Goal: Transaction & Acquisition: Purchase product/service

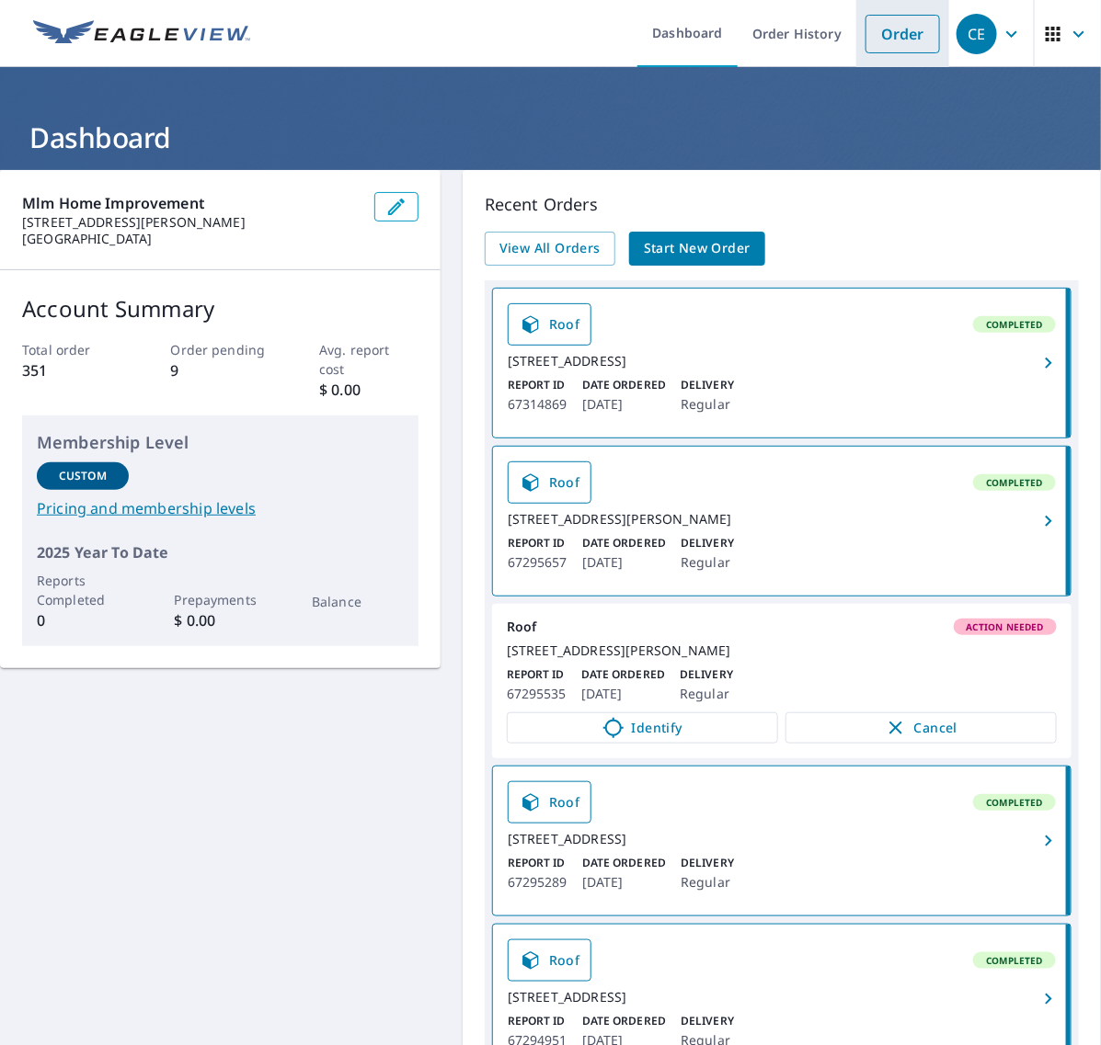
click at [865, 39] on link "Order" at bounding box center [902, 34] width 74 height 39
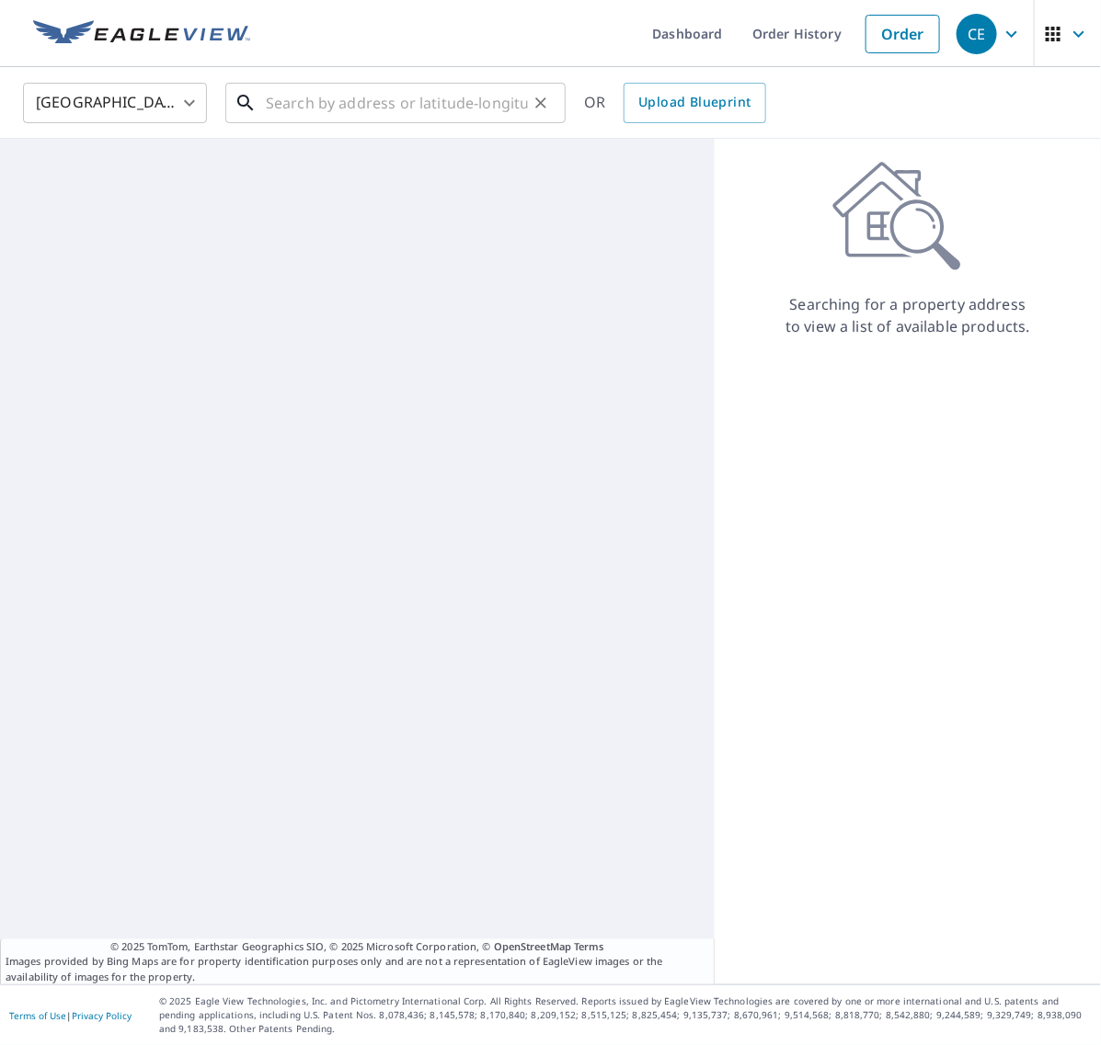
click at [492, 107] on input "text" at bounding box center [397, 102] width 262 height 51
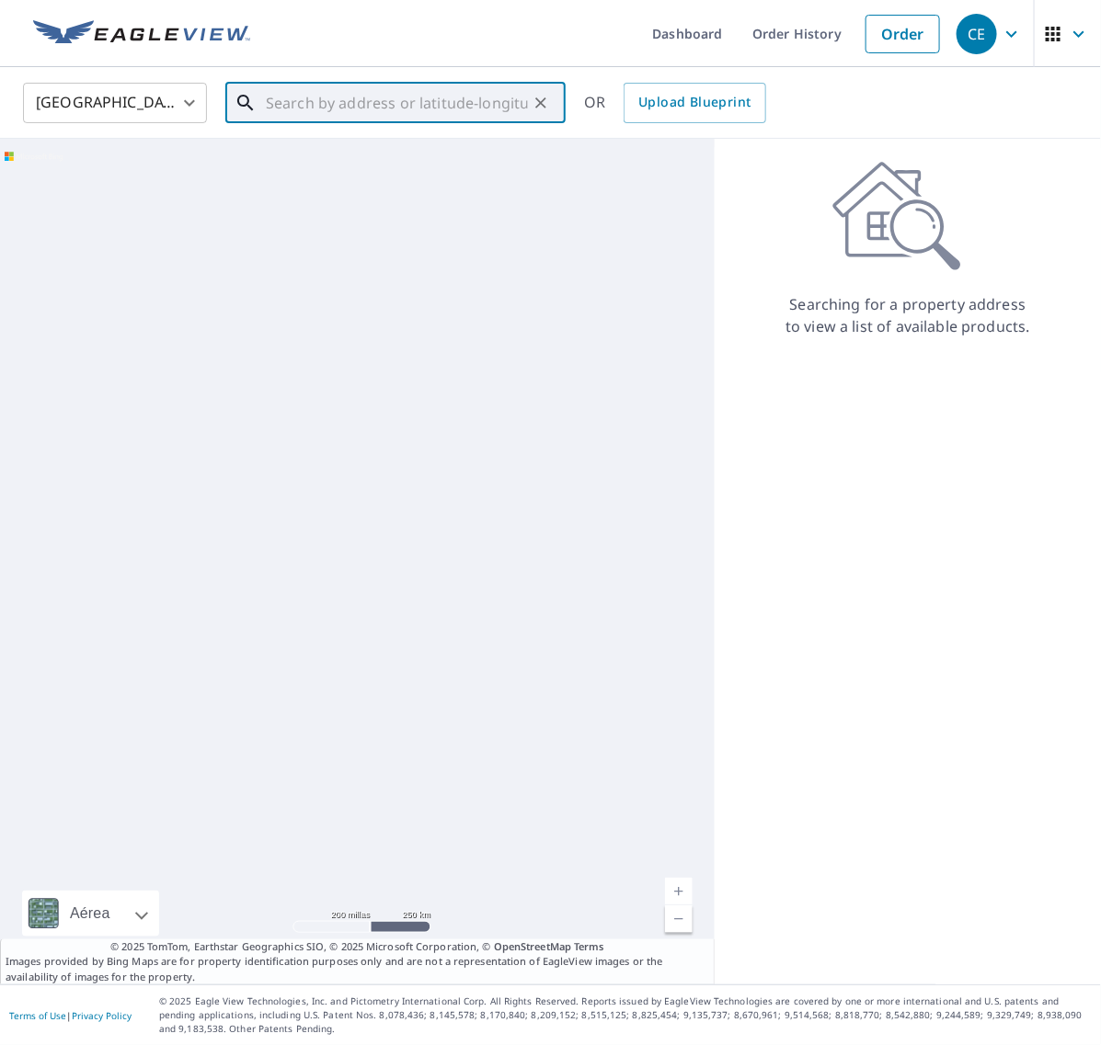
paste input "[DOMAIN_NAME][URL]"
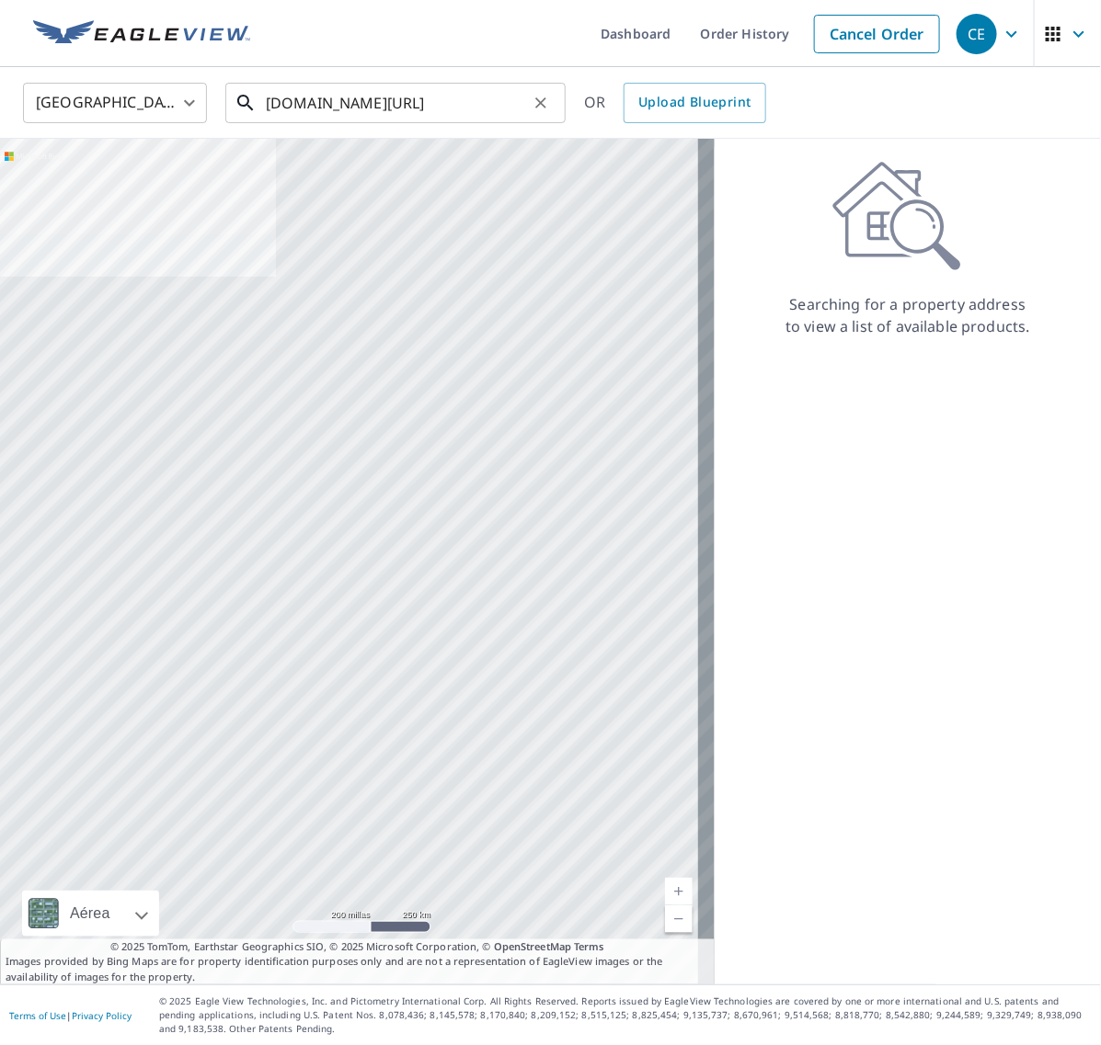
click at [302, 97] on input "[DOMAIN_NAME][URL]" at bounding box center [397, 102] width 262 height 51
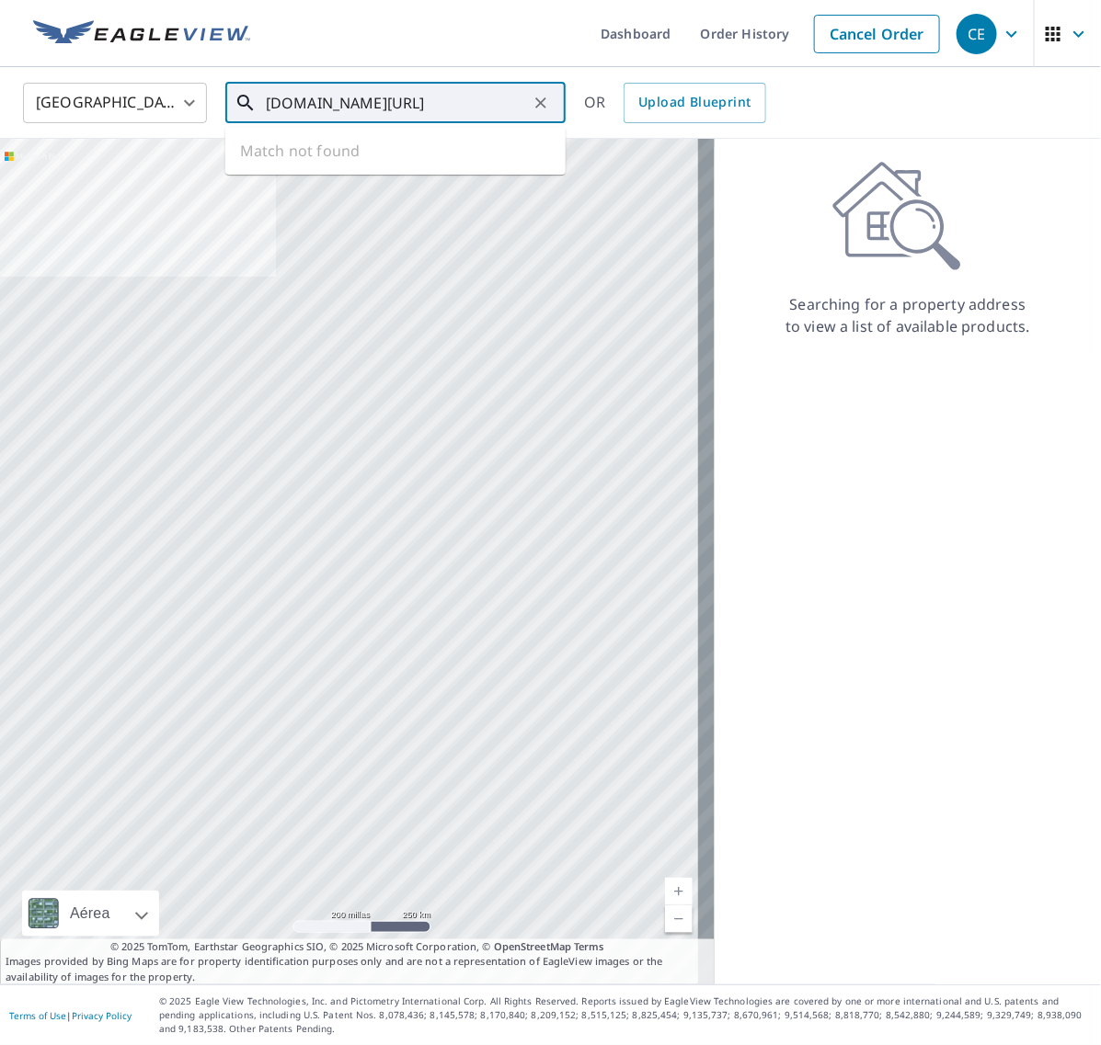
click at [302, 97] on input "[DOMAIN_NAME][URL]" at bounding box center [397, 102] width 262 height 51
paste input "[STREET_ADDRESS]"
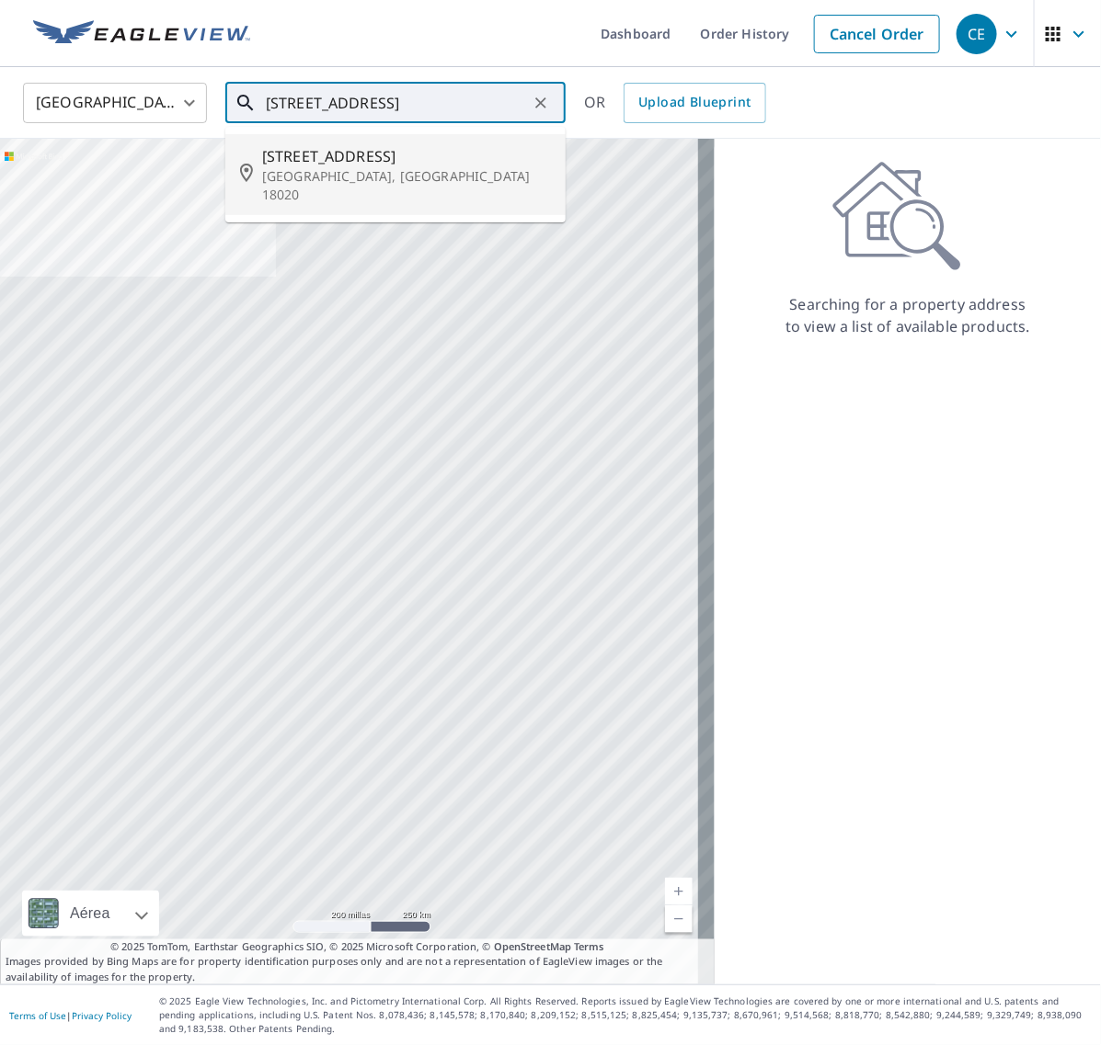
click at [373, 172] on p "[GEOGRAPHIC_DATA], [GEOGRAPHIC_DATA] 18020" at bounding box center [406, 185] width 289 height 37
type input "[STREET_ADDRESS]"
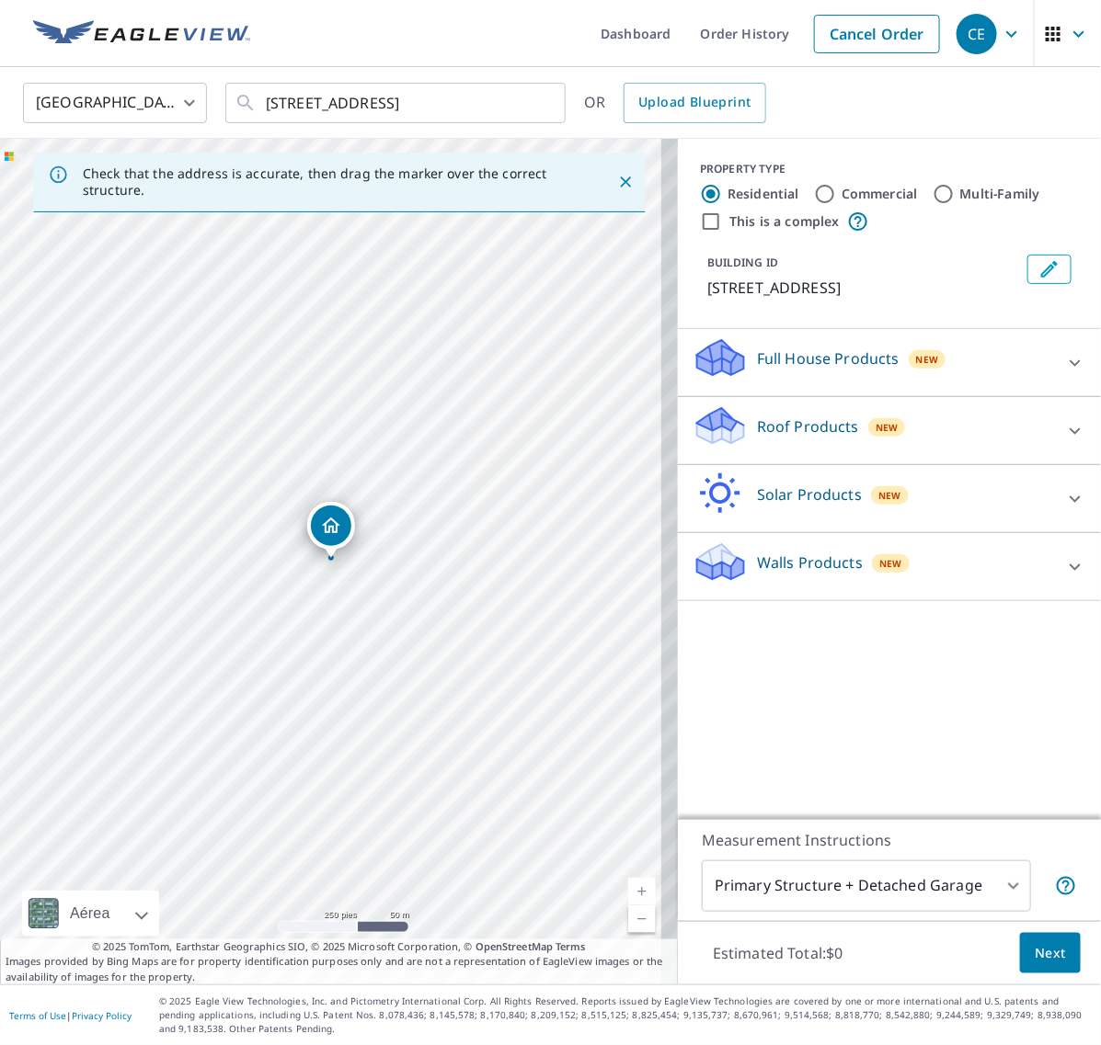
click at [1064, 433] on icon at bounding box center [1075, 431] width 22 height 22
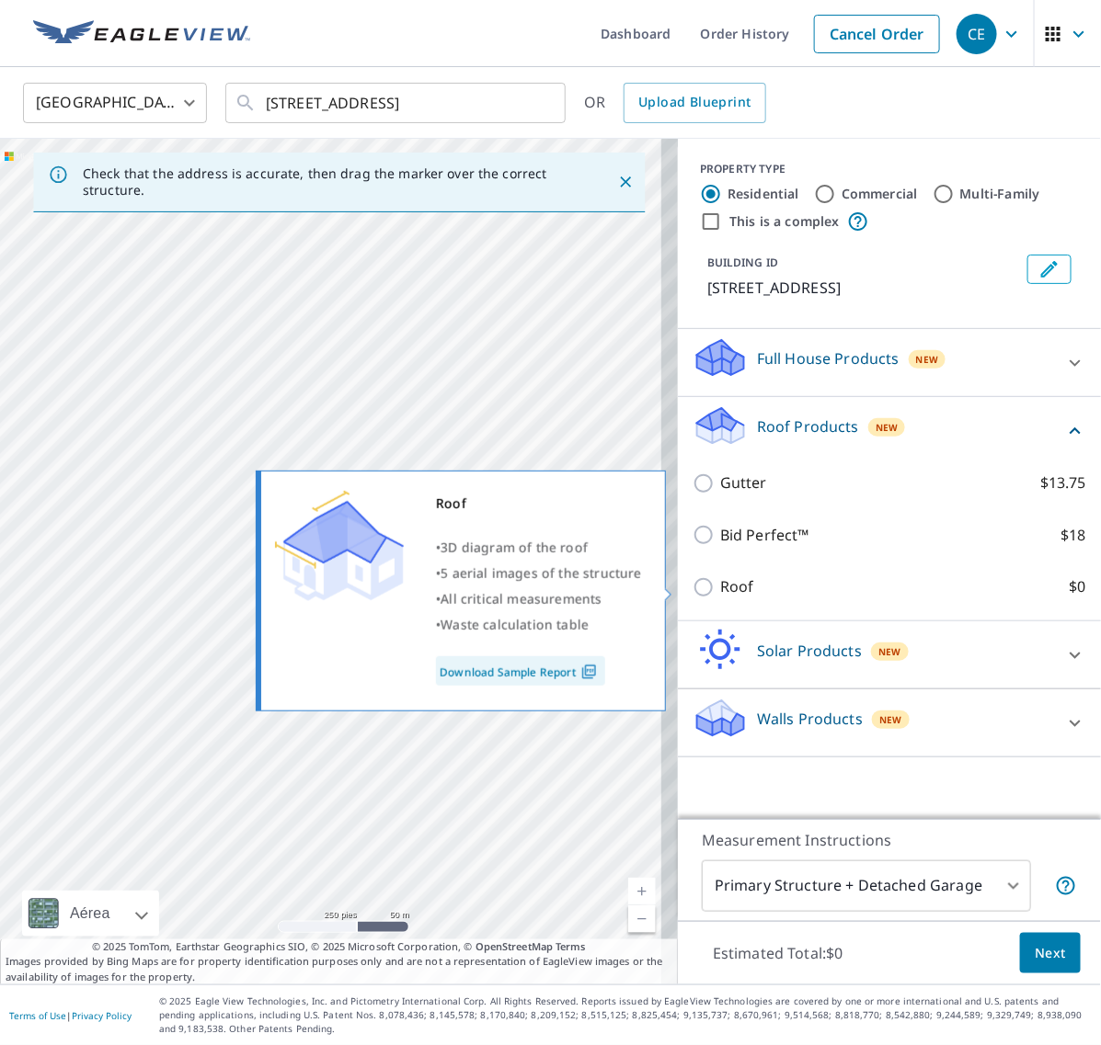
click at [692, 584] on input "Roof $0" at bounding box center [706, 588] width 28 height 22
checkbox input "true"
type input "3"
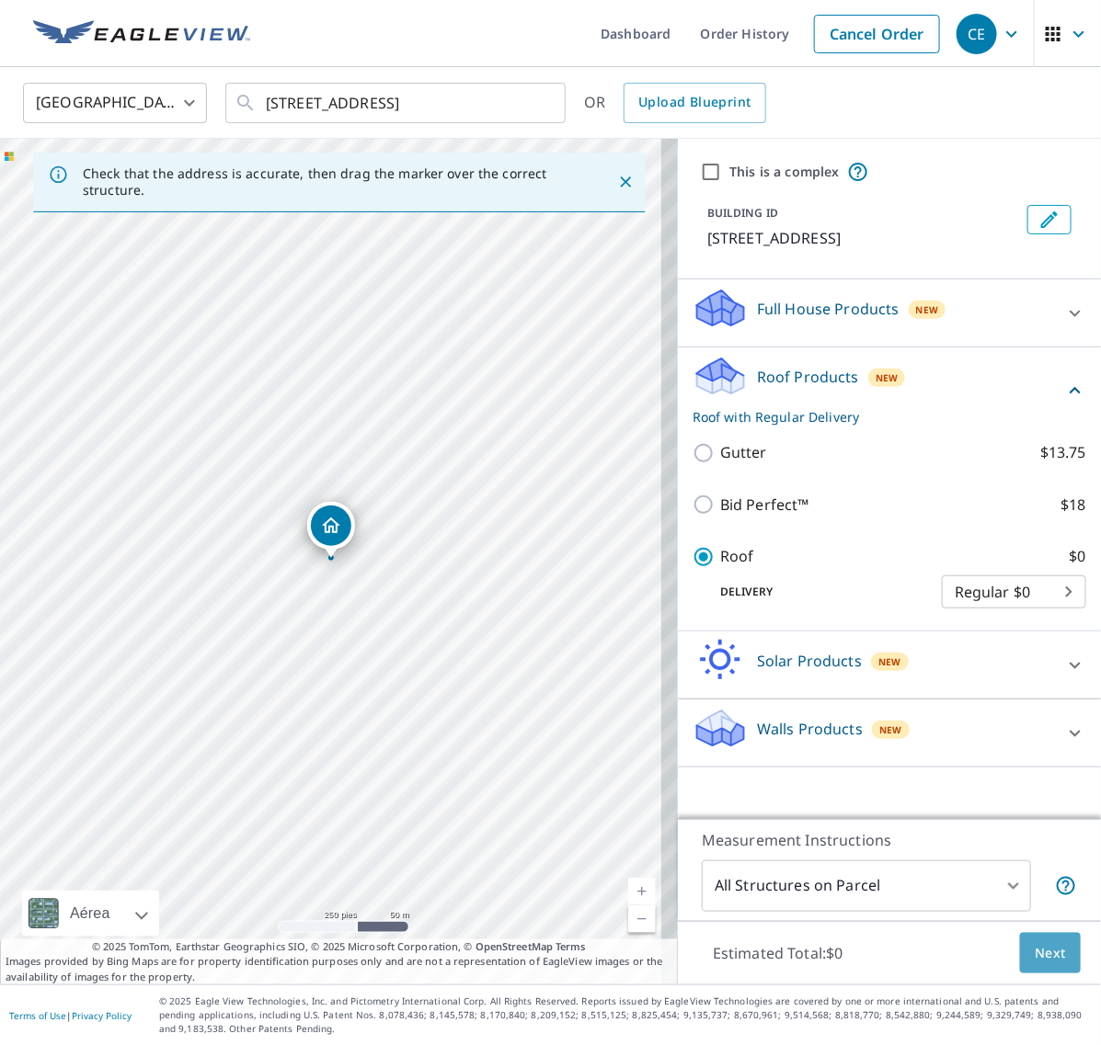
click at [1034, 944] on span "Next" at bounding box center [1049, 953] width 31 height 23
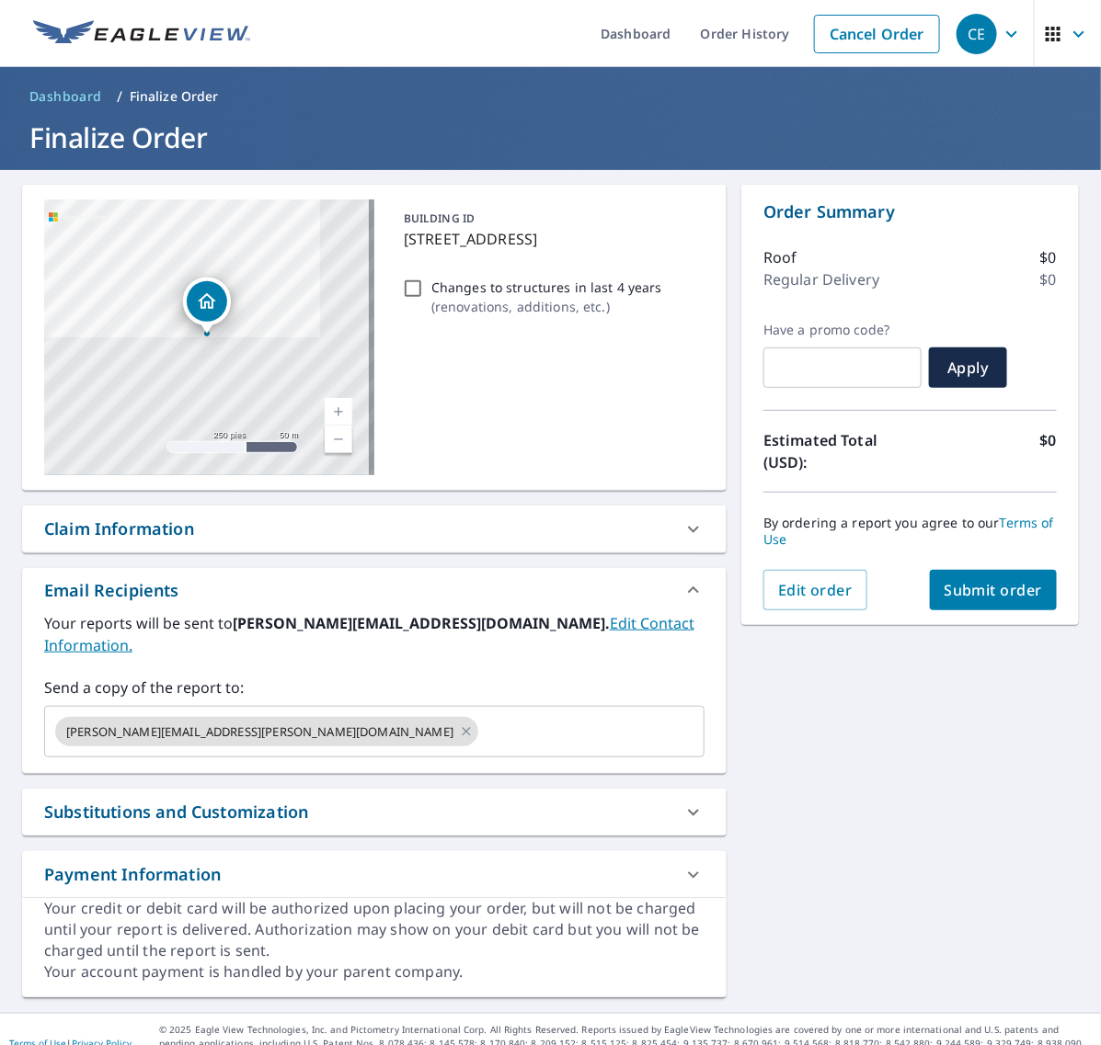
click at [968, 589] on span "Submit order" at bounding box center [993, 590] width 98 height 20
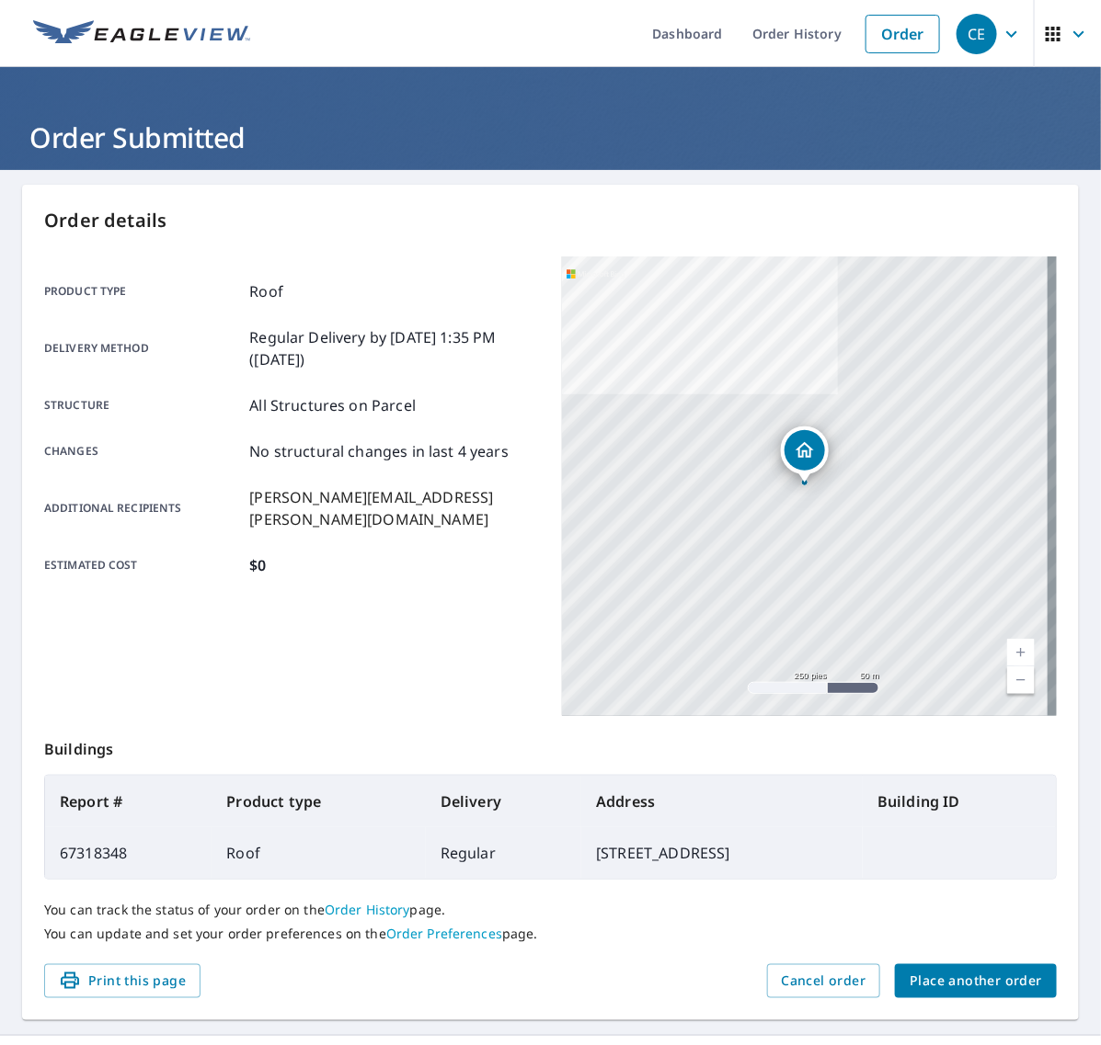
click at [968, 976] on span "Place another order" at bounding box center [975, 981] width 132 height 23
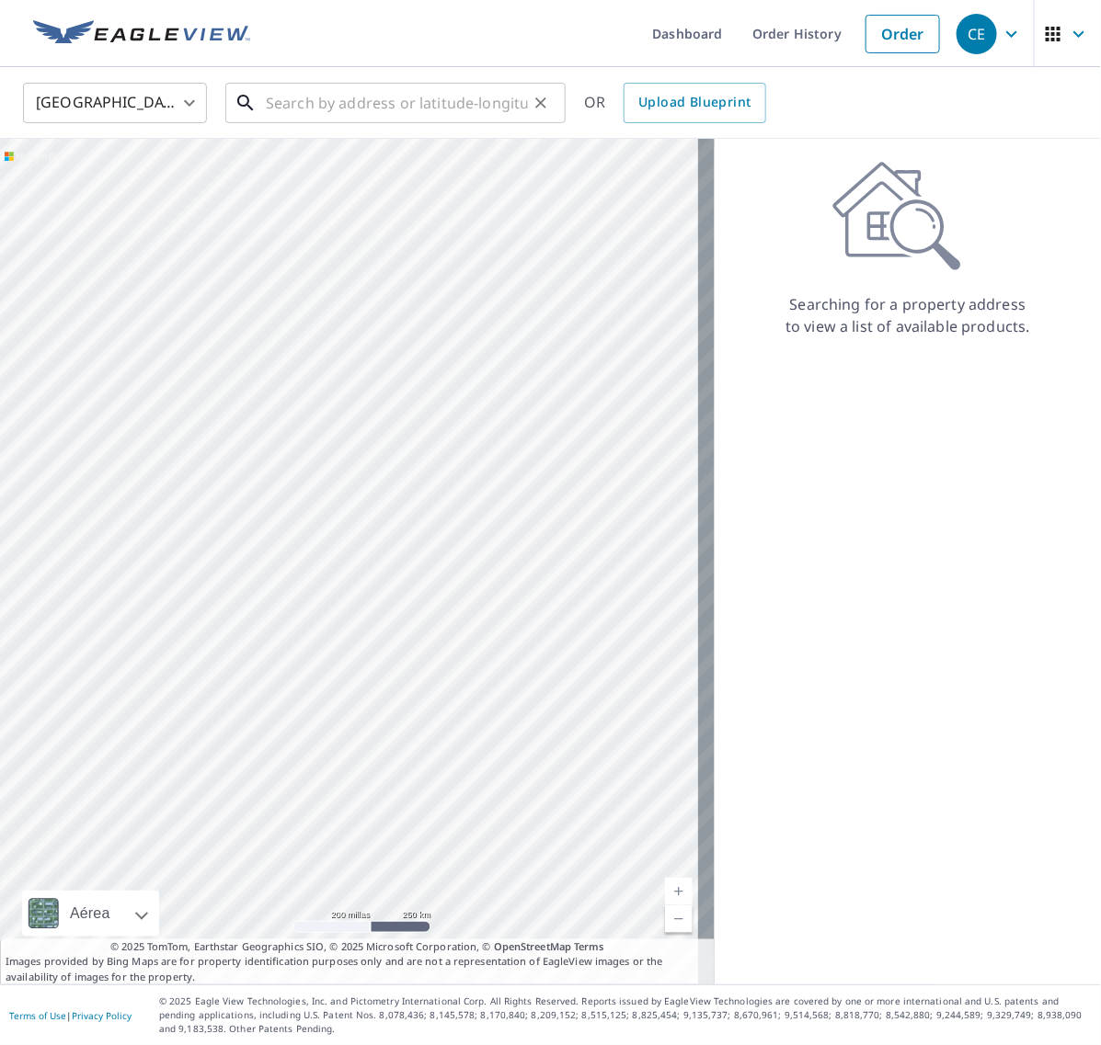
click at [435, 104] on input "text" at bounding box center [397, 102] width 262 height 51
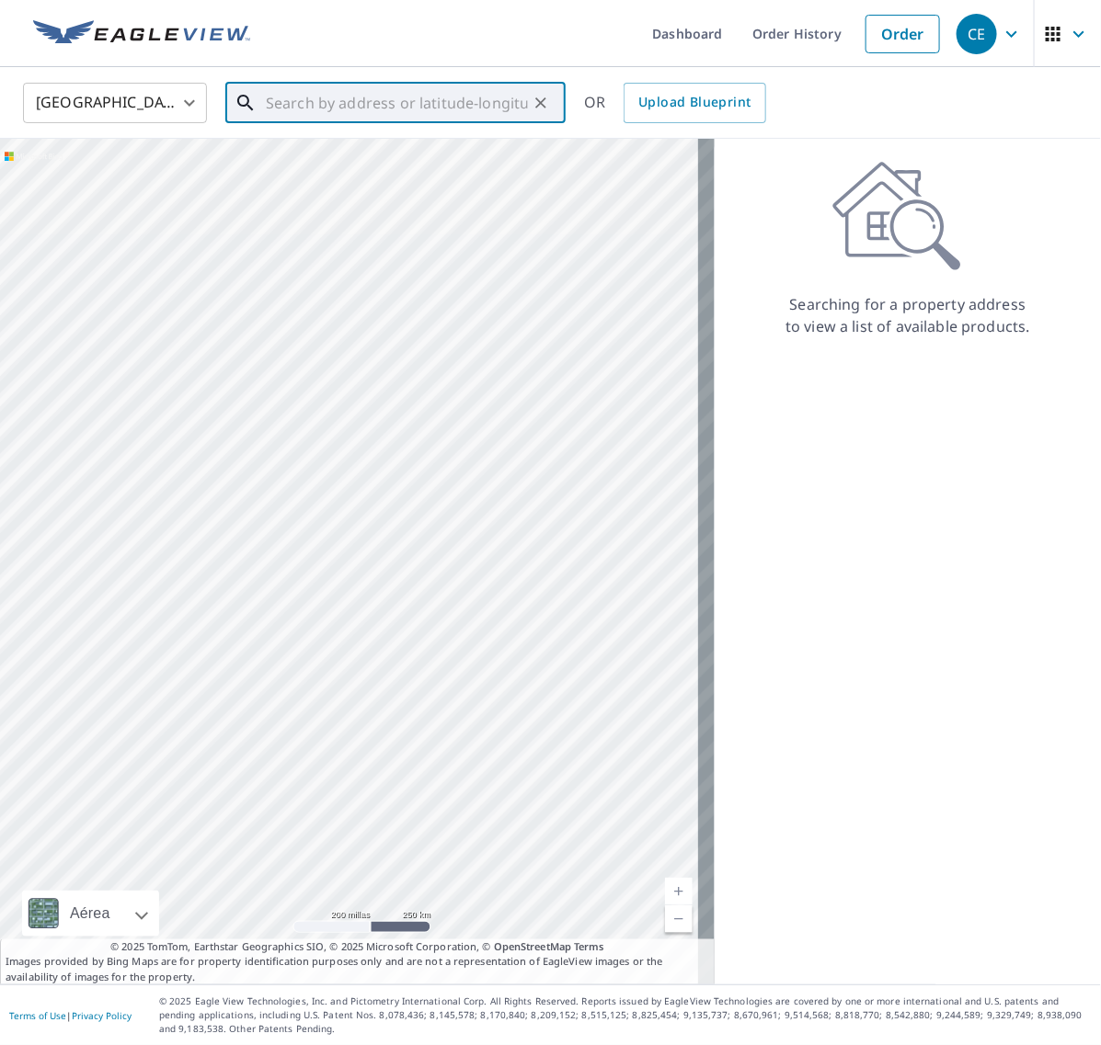
paste input "176 Shinnecock Hl"
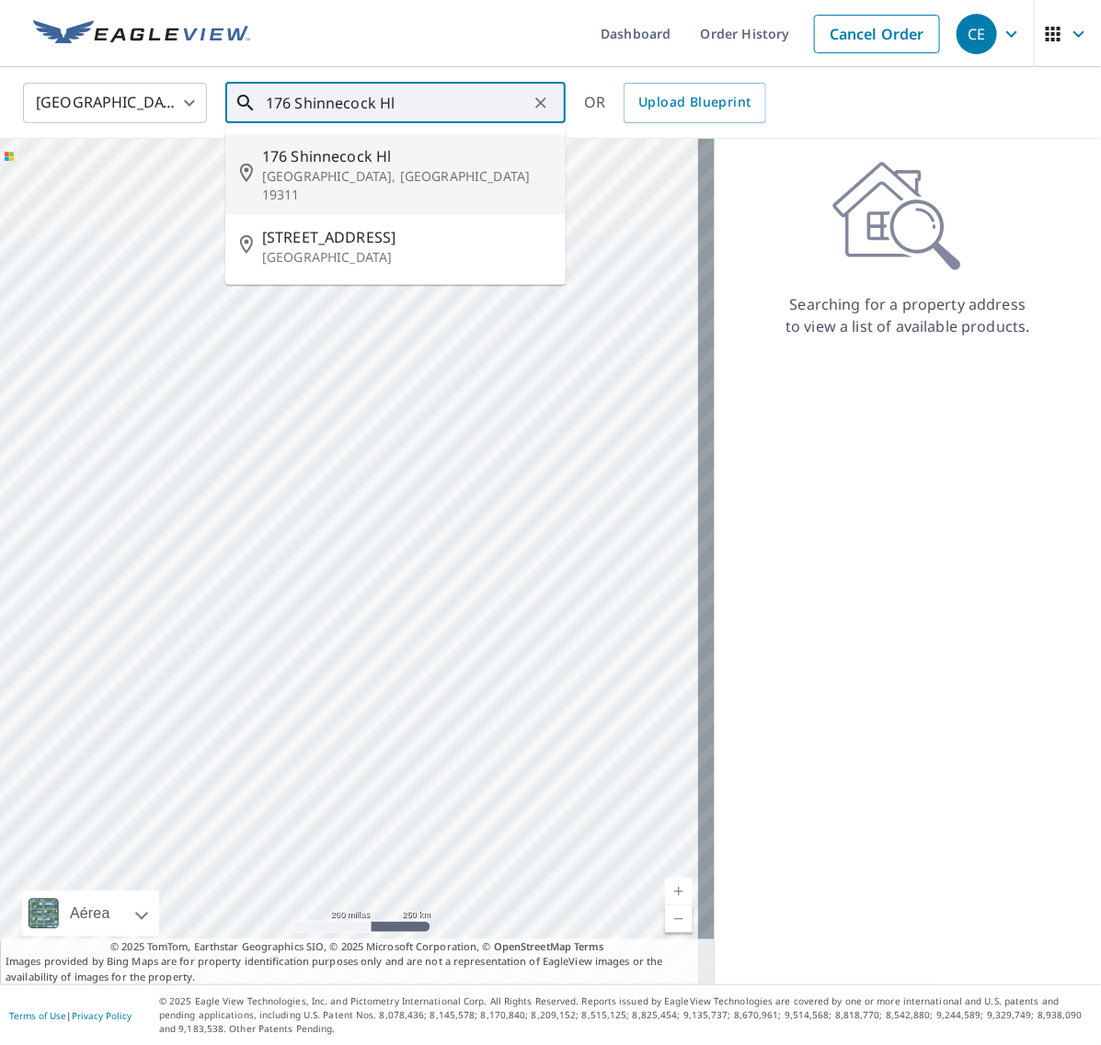
click at [382, 150] on span "176 Shinnecock Hl" at bounding box center [406, 156] width 289 height 22
type input "[STREET_ADDRESS]"
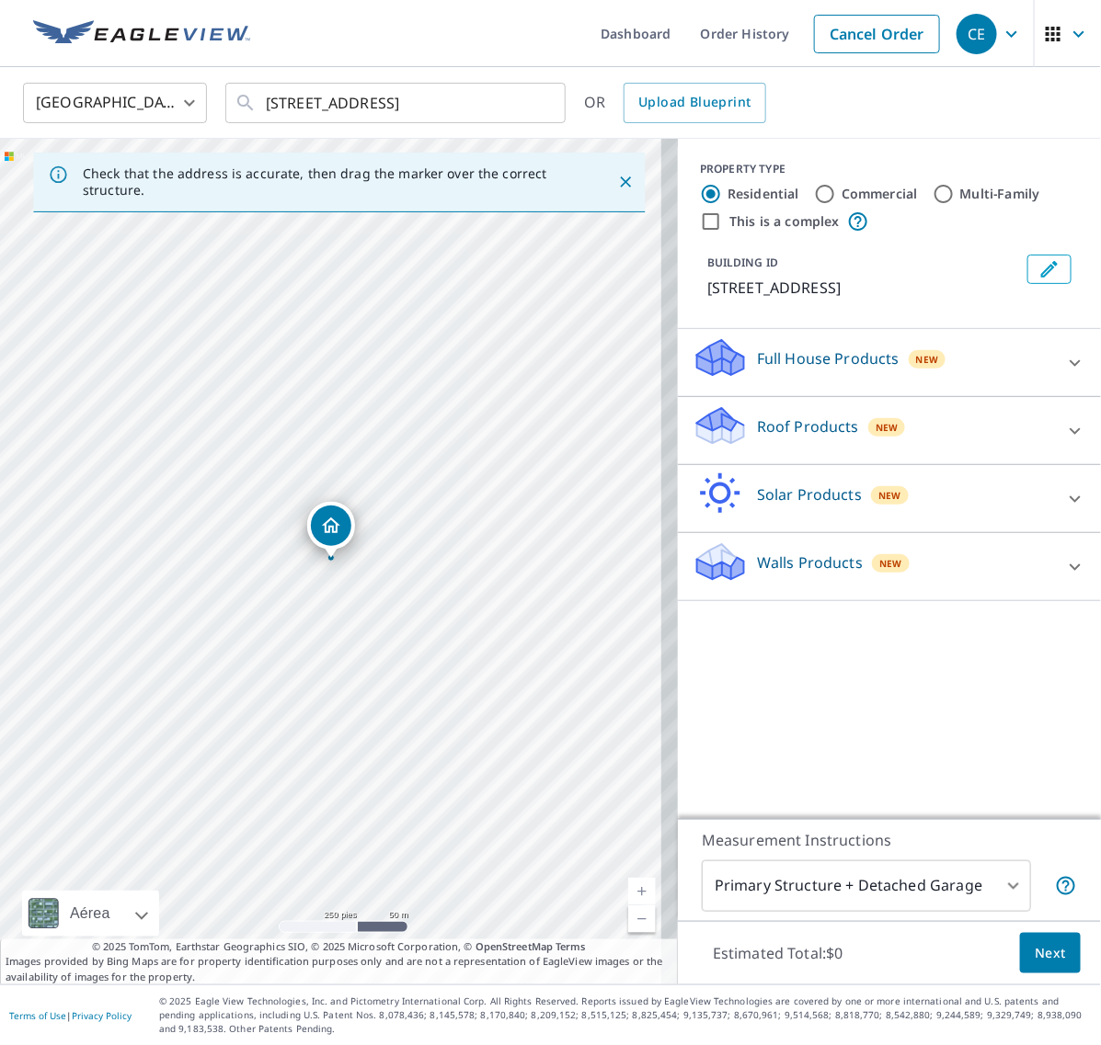
click at [1064, 438] on icon at bounding box center [1075, 431] width 22 height 22
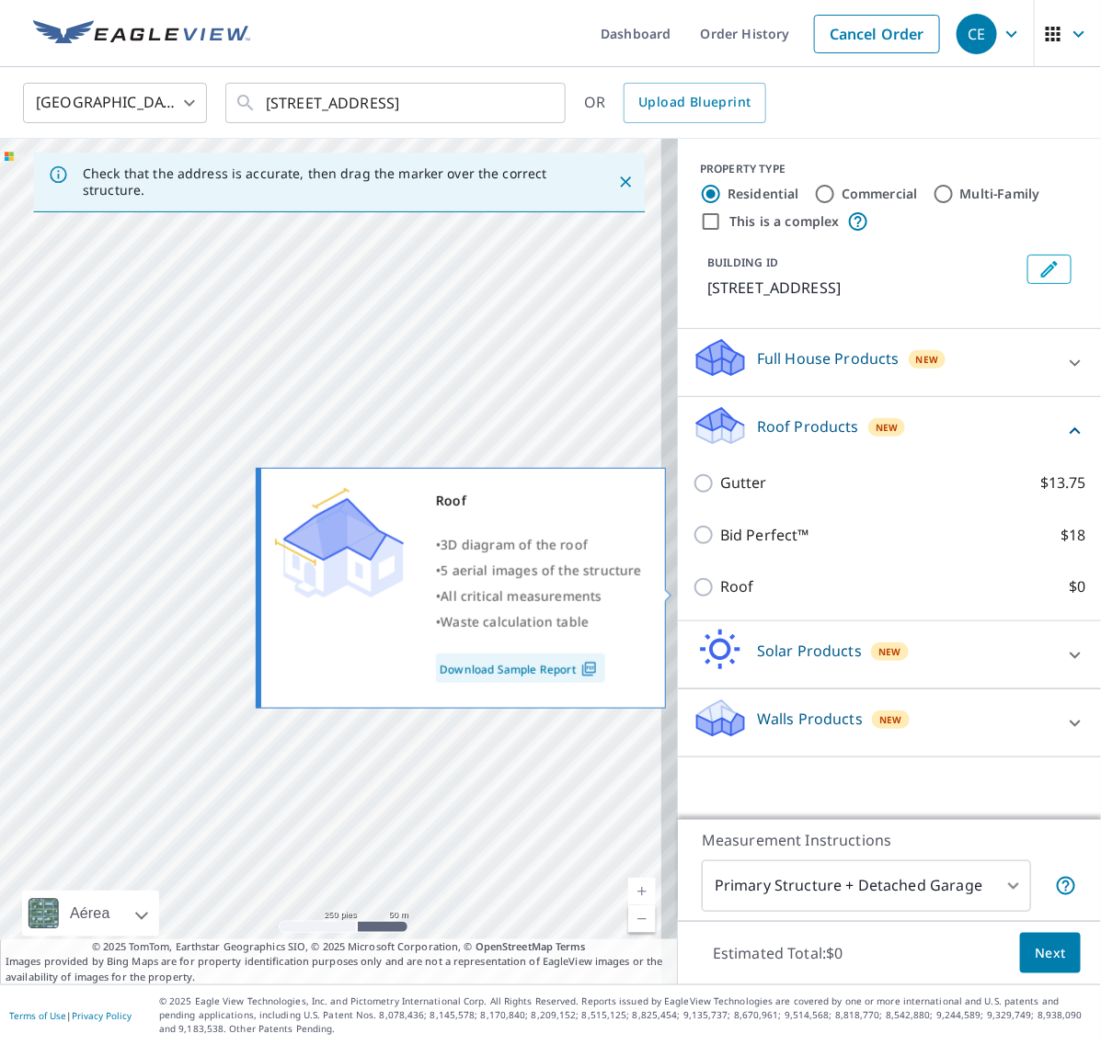
click at [692, 579] on input "Roof $0" at bounding box center [706, 588] width 28 height 22
checkbox input "true"
type input "3"
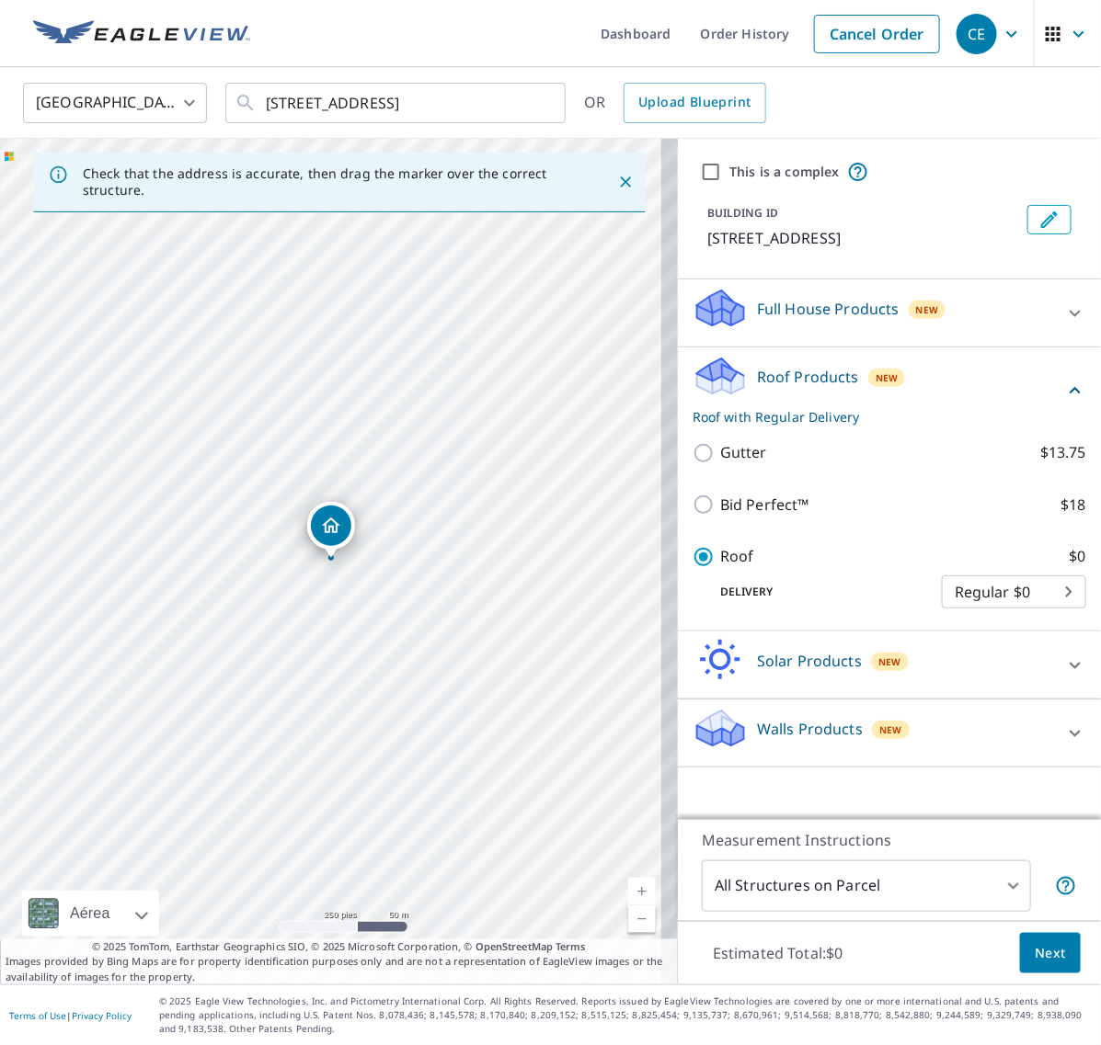
click at [1035, 954] on span "Next" at bounding box center [1049, 953] width 31 height 23
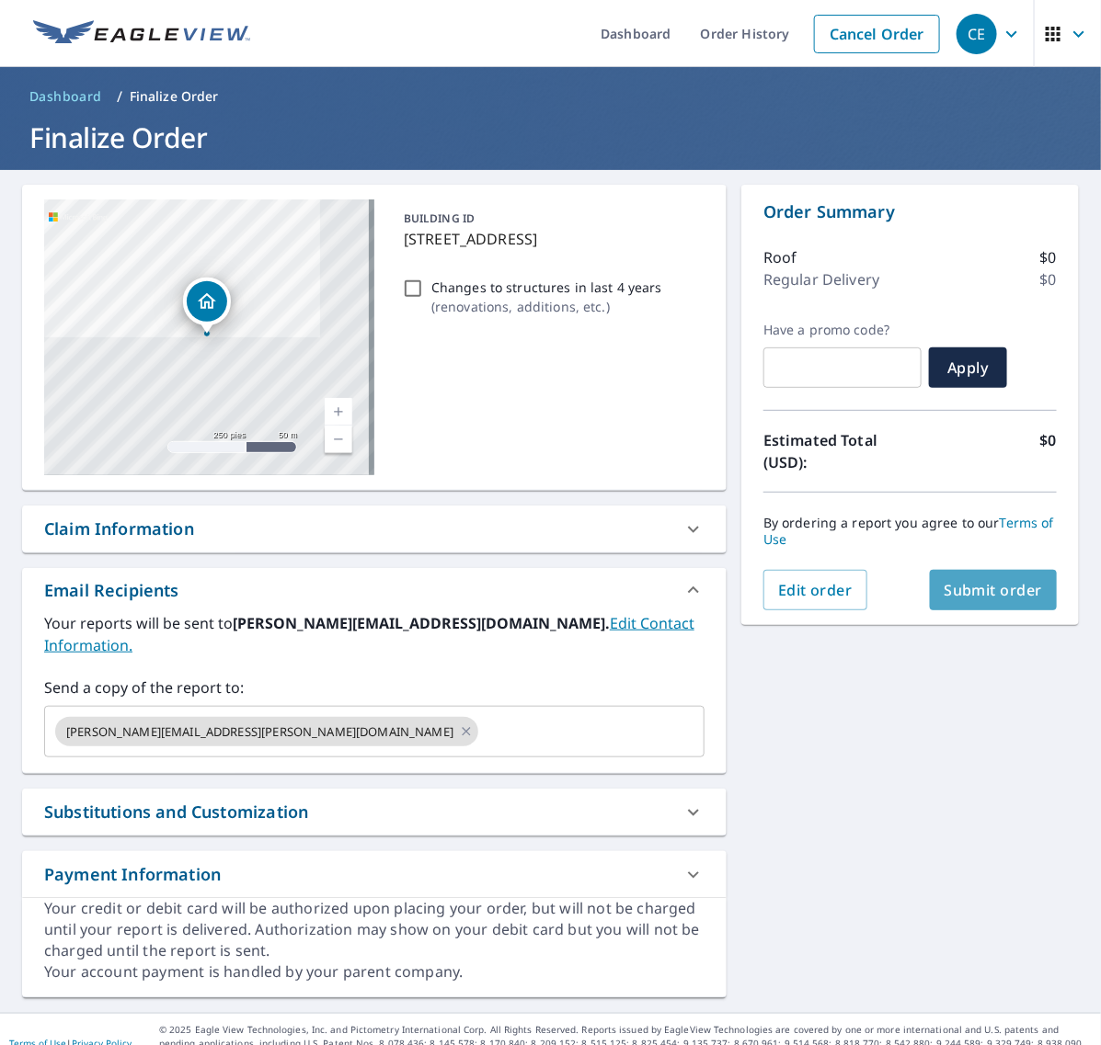
click at [996, 595] on span "Submit order" at bounding box center [993, 590] width 98 height 20
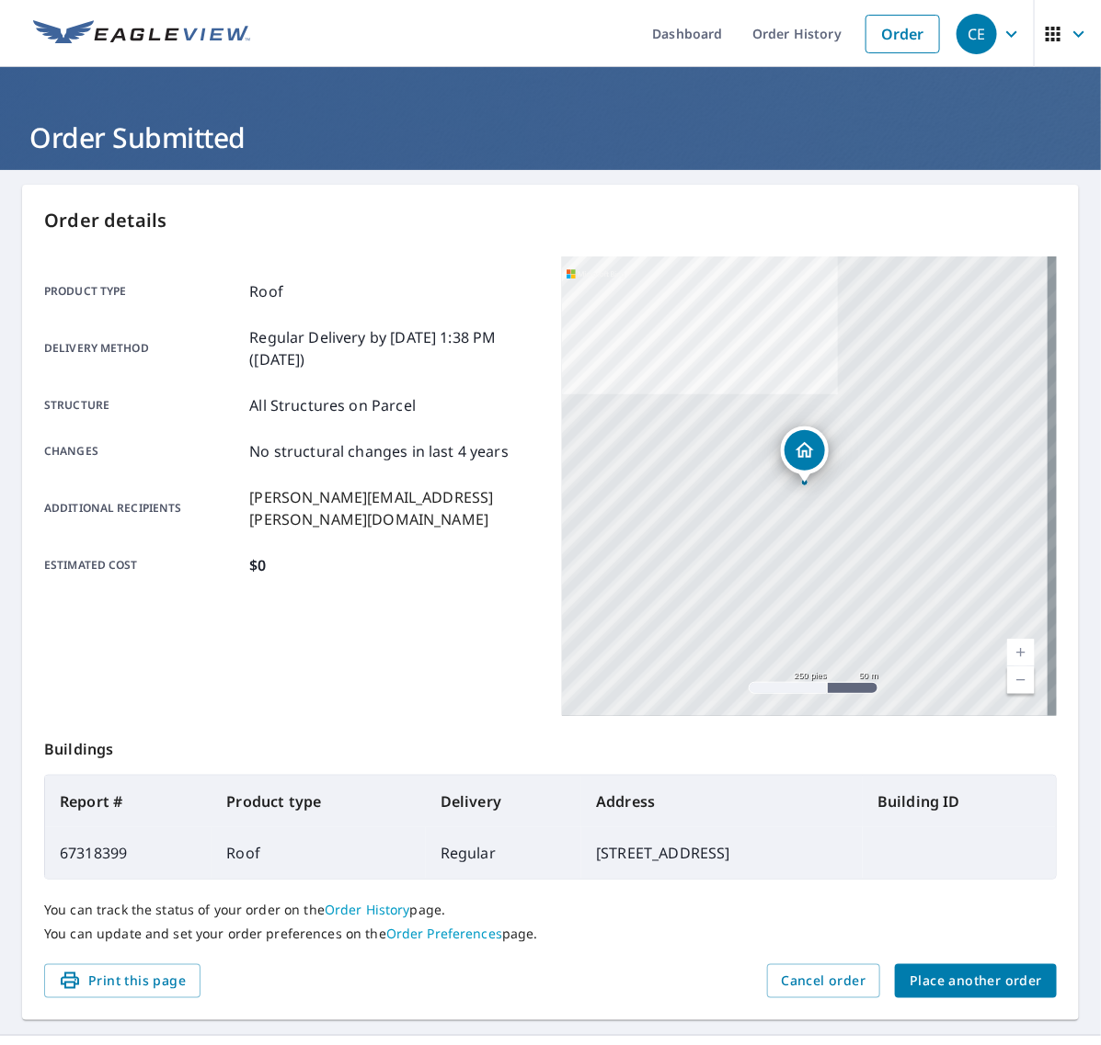
click at [922, 985] on span "Place another order" at bounding box center [975, 981] width 132 height 23
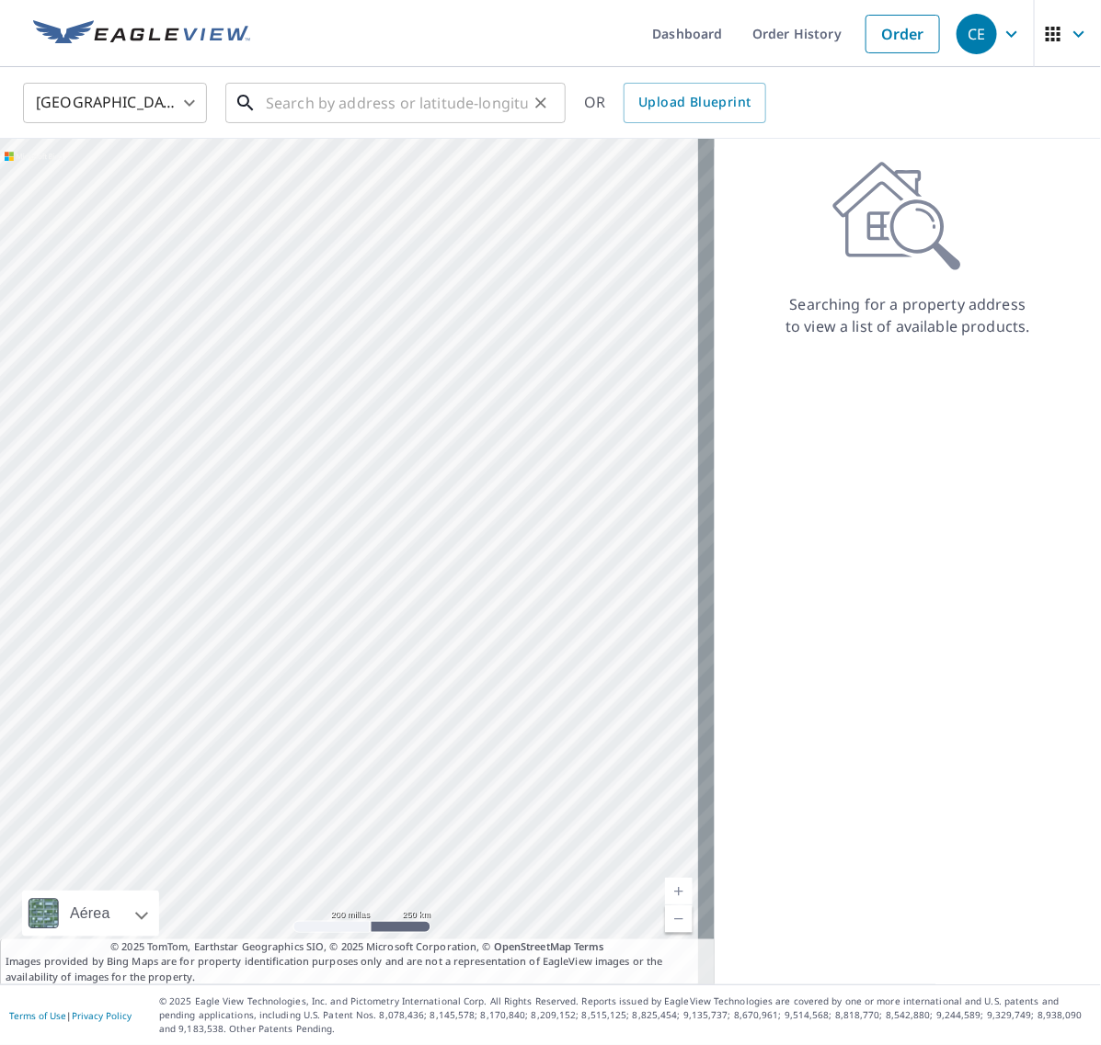
click at [363, 103] on input "text" at bounding box center [397, 102] width 262 height 51
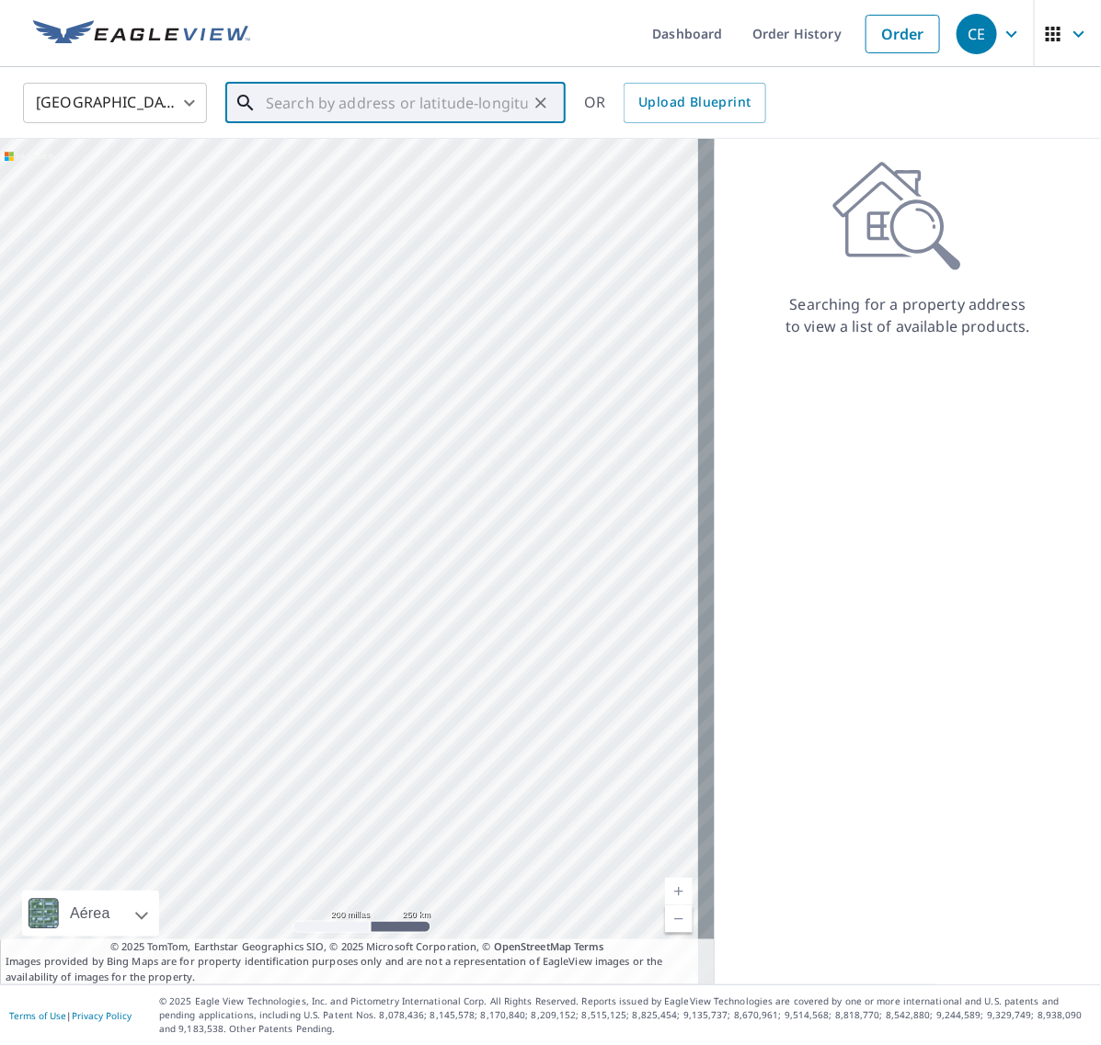
paste input "[STREET_ADDRESS]"
click at [338, 173] on p "[GEOGRAPHIC_DATA]" at bounding box center [406, 176] width 289 height 18
type input "[STREET_ADDRESS]"
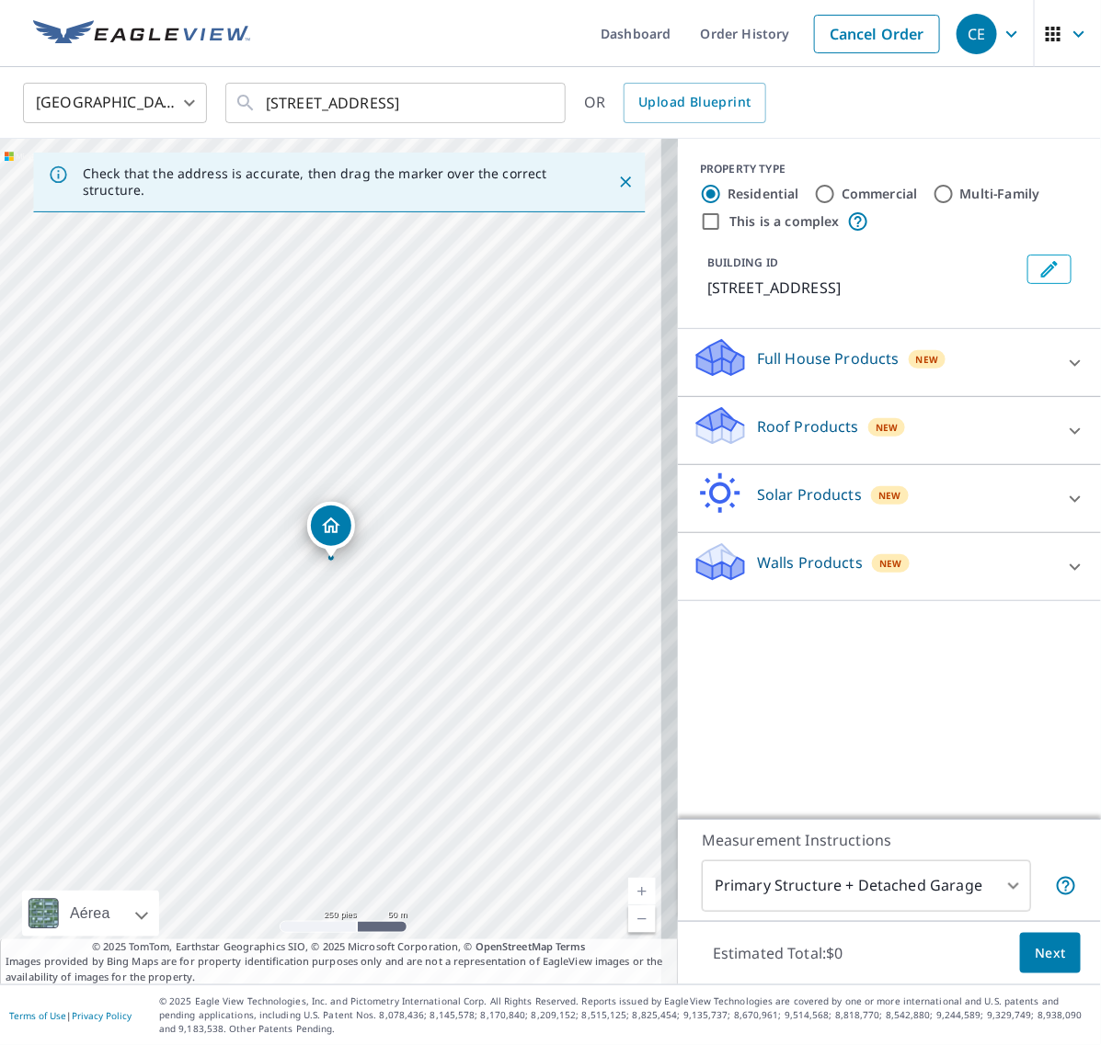
click at [1064, 435] on icon at bounding box center [1075, 431] width 22 height 22
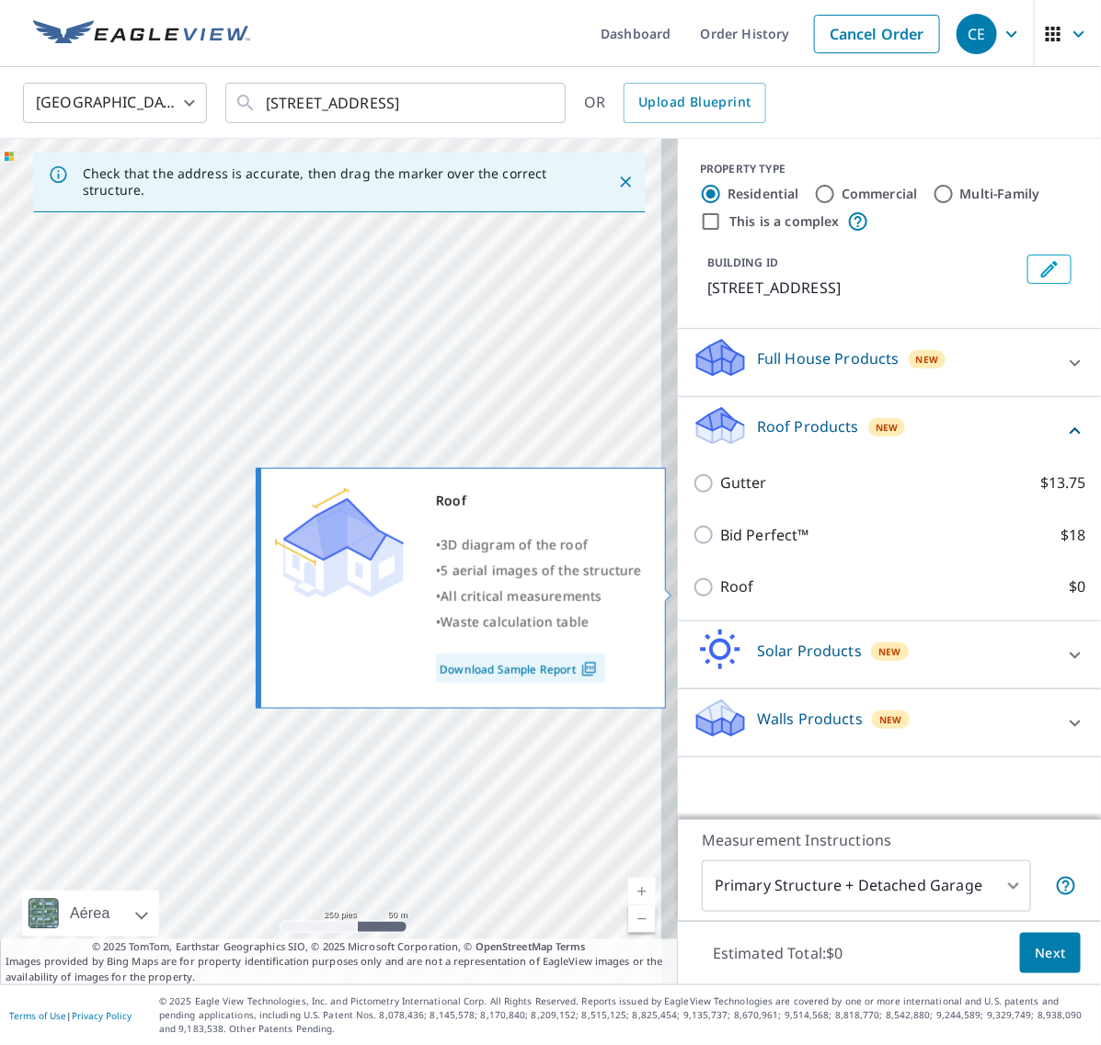
click at [671, 587] on div "Roof • 3D diagram of the roof • 5 aerial images of the structure • All critical…" at bounding box center [468, 588] width 421 height 252
click at [692, 593] on input "Roof $0" at bounding box center [706, 588] width 28 height 22
checkbox input "true"
type input "3"
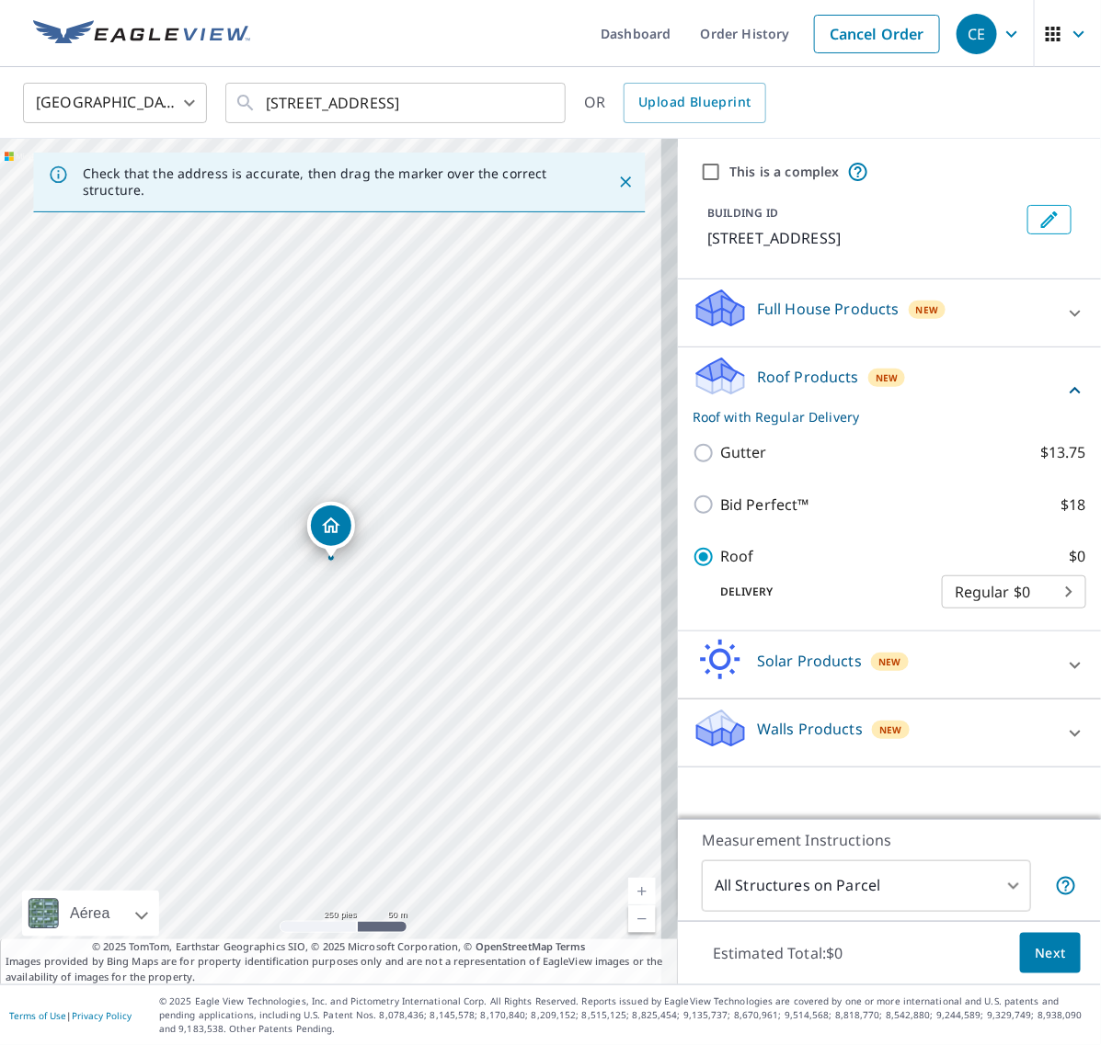
click at [1034, 943] on span "Next" at bounding box center [1049, 953] width 31 height 23
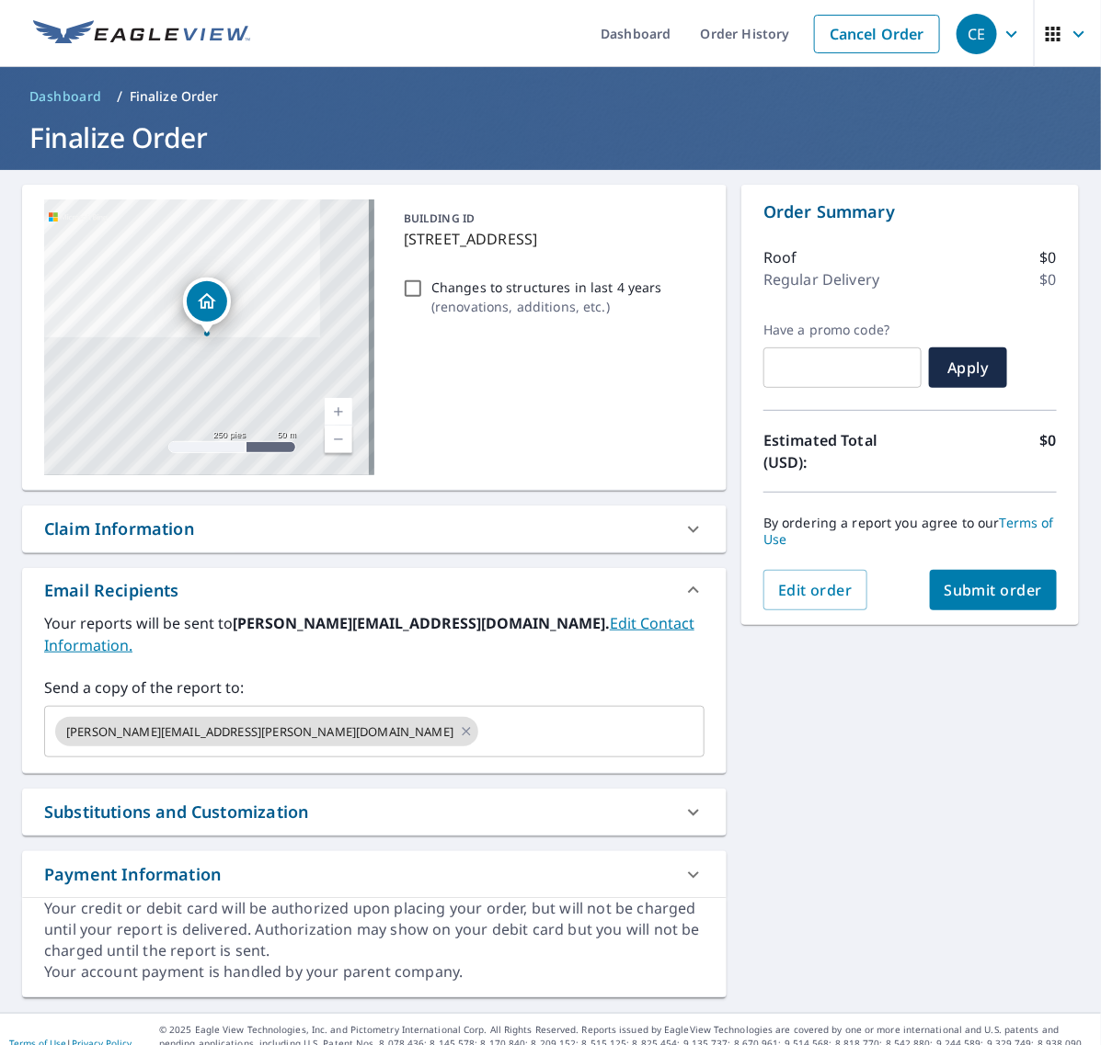
click at [977, 599] on span "Submit order" at bounding box center [993, 590] width 98 height 20
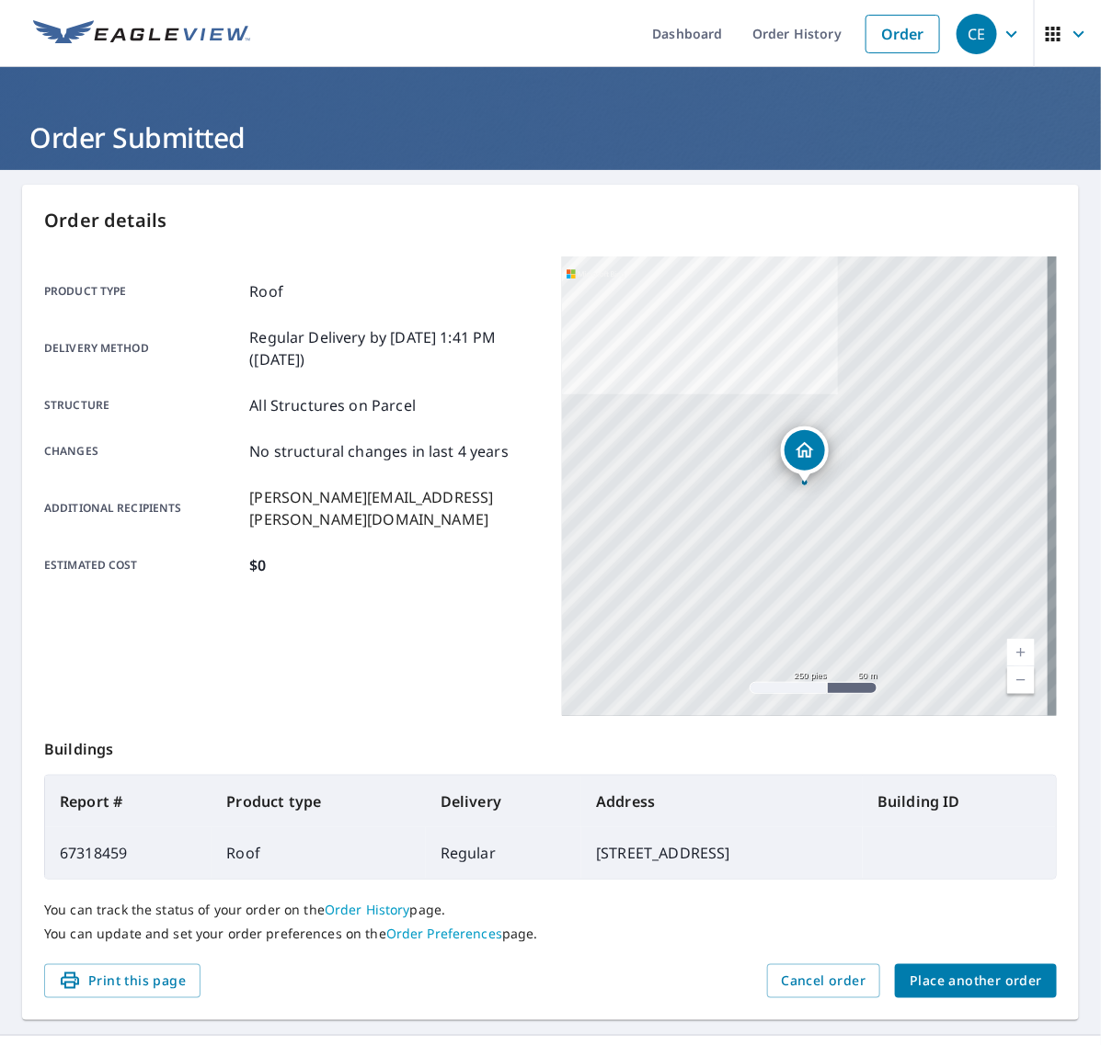
click at [941, 975] on span "Place another order" at bounding box center [975, 981] width 132 height 23
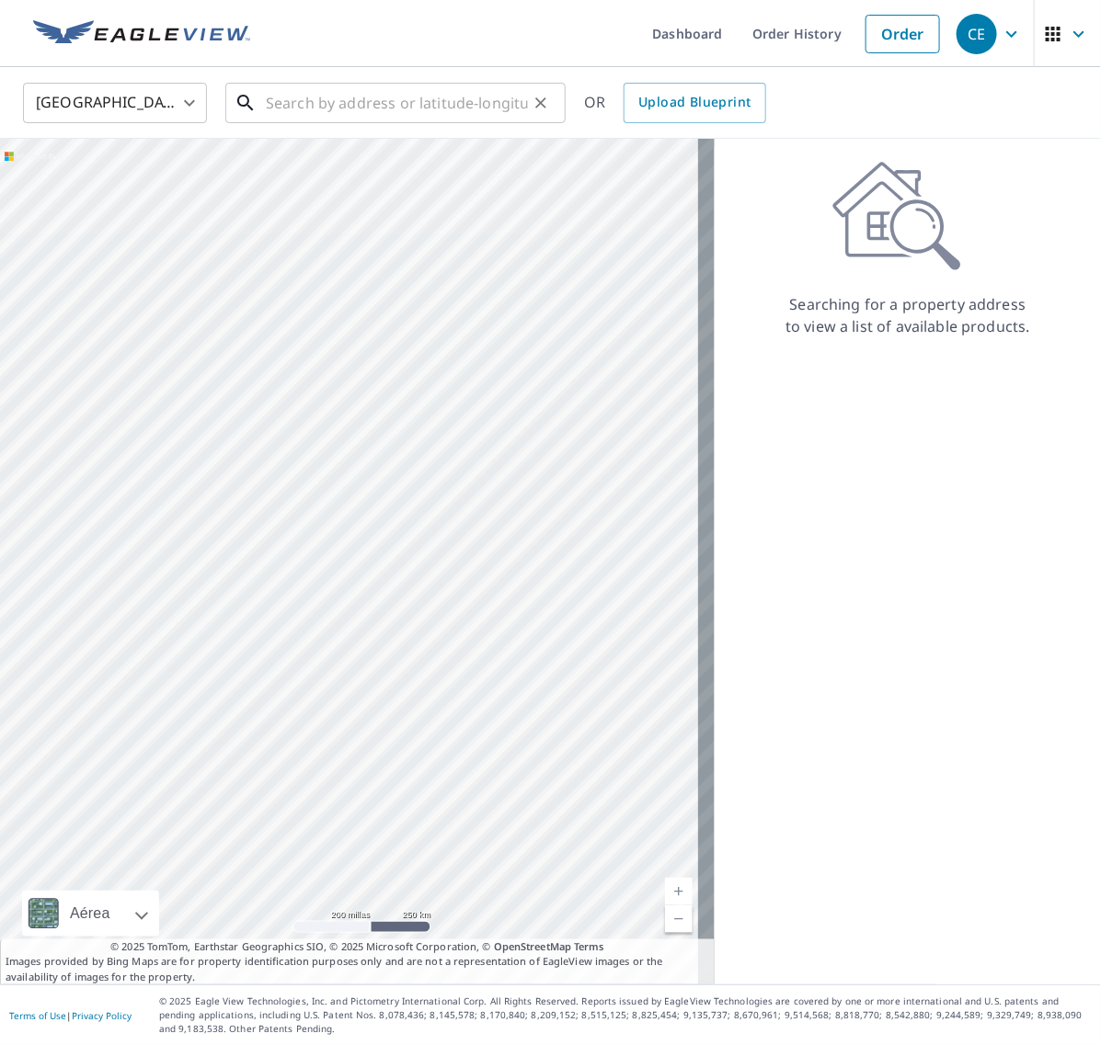
click at [508, 112] on input "text" at bounding box center [397, 102] width 262 height 51
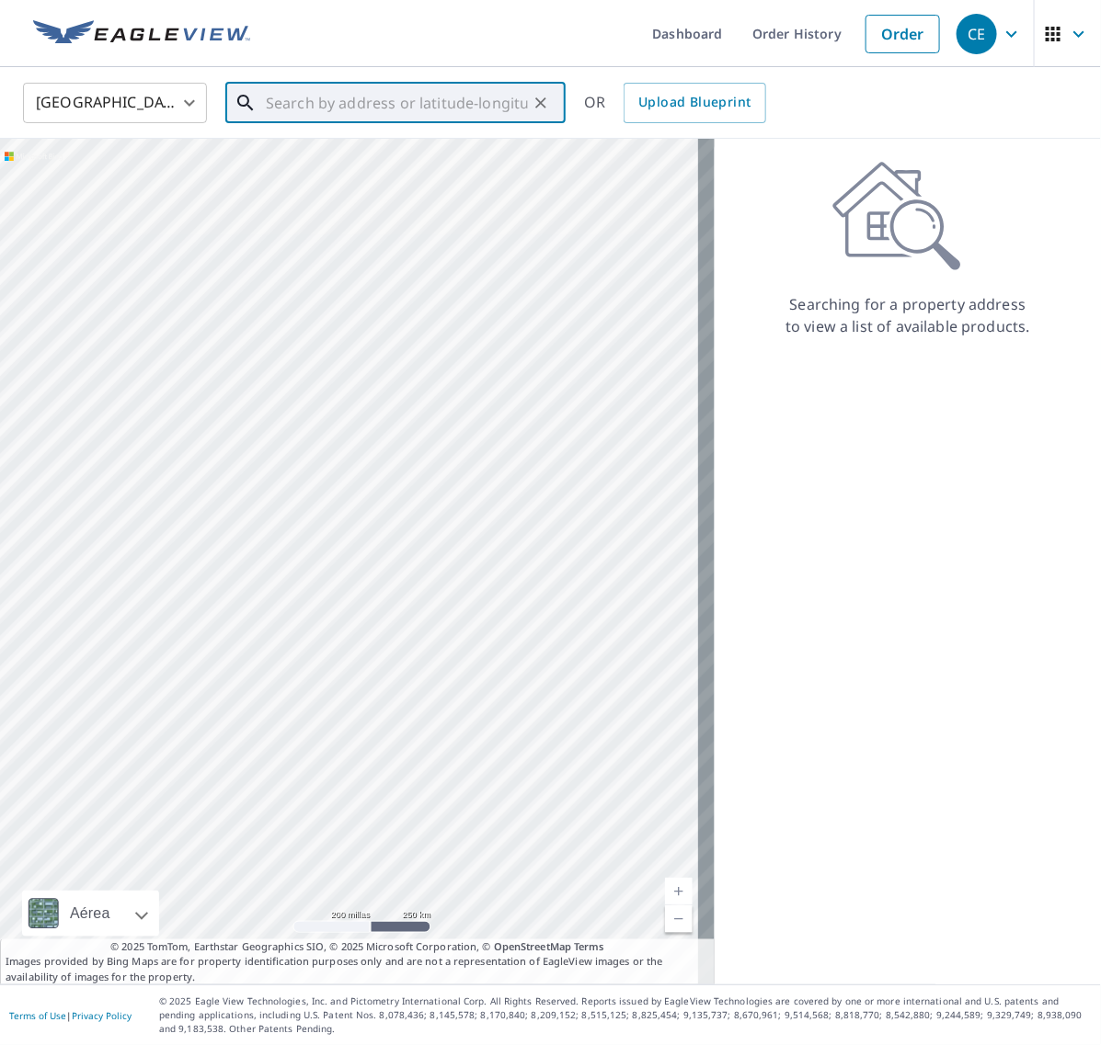
paste input "[STREET_ADDRESS]"
click at [378, 177] on p "[GEOGRAPHIC_DATA]" at bounding box center [406, 176] width 289 height 18
type input "[STREET_ADDRESS]"
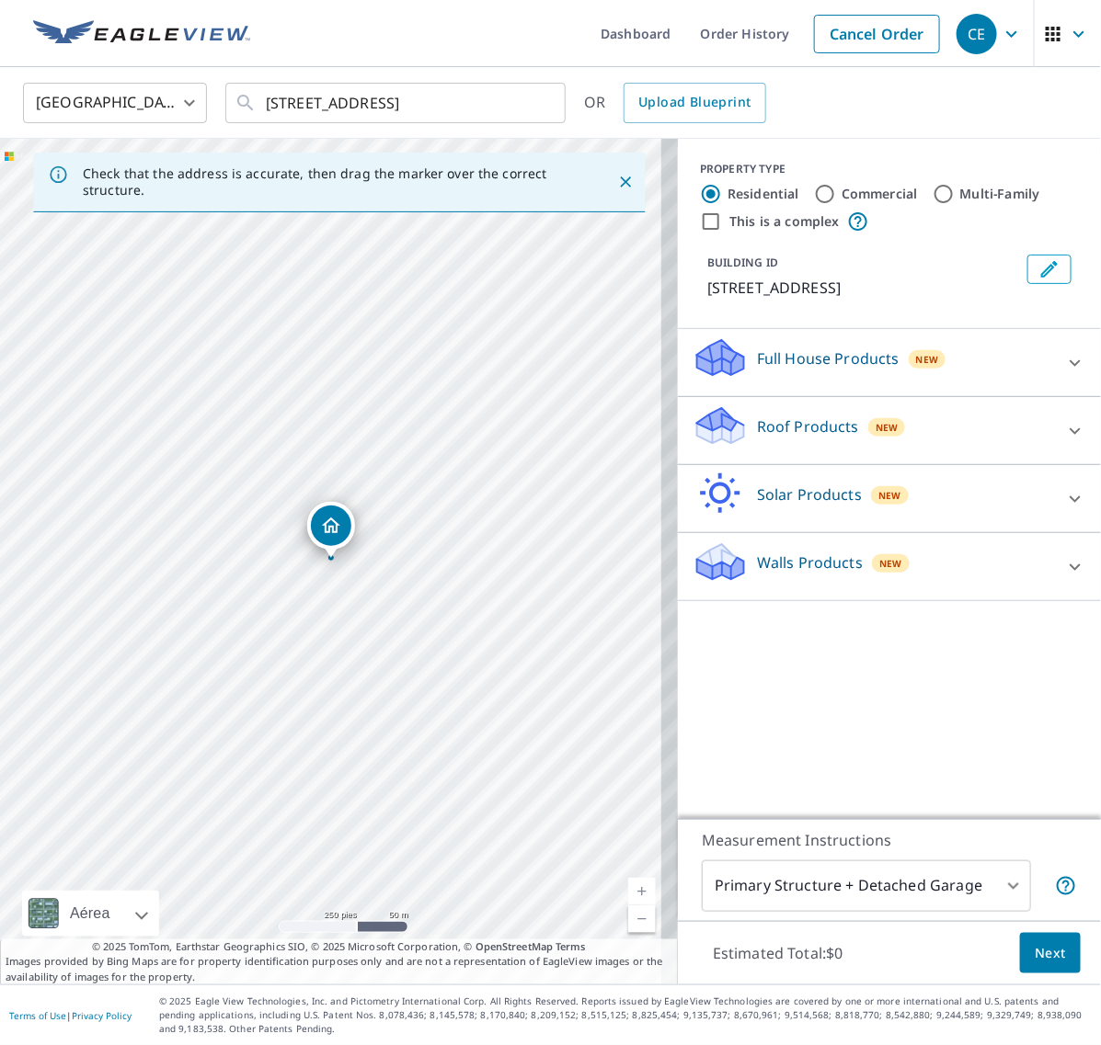
click at [1064, 428] on icon at bounding box center [1075, 431] width 22 height 22
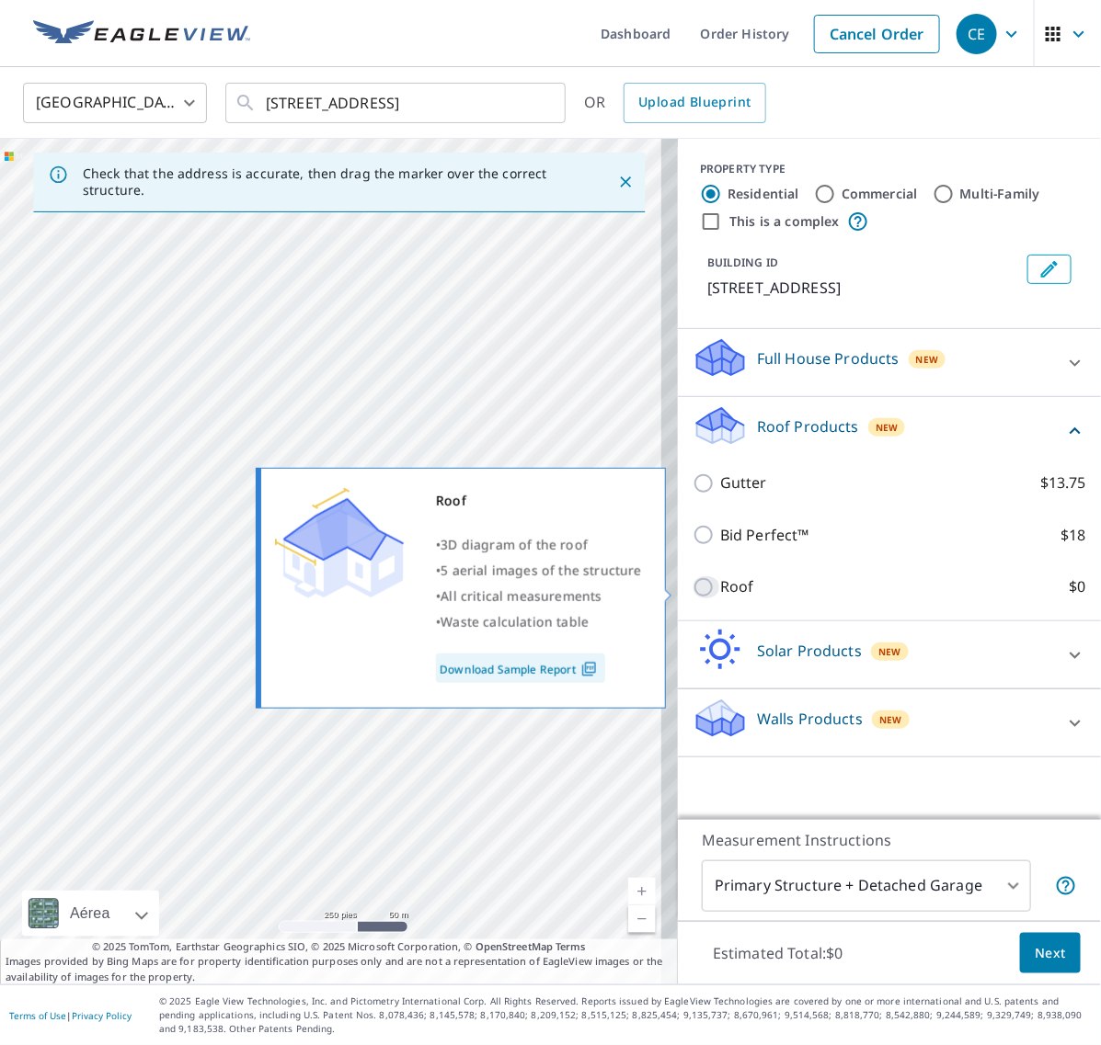
click at [692, 584] on input "Roof $0" at bounding box center [706, 588] width 28 height 22
checkbox input "true"
type input "3"
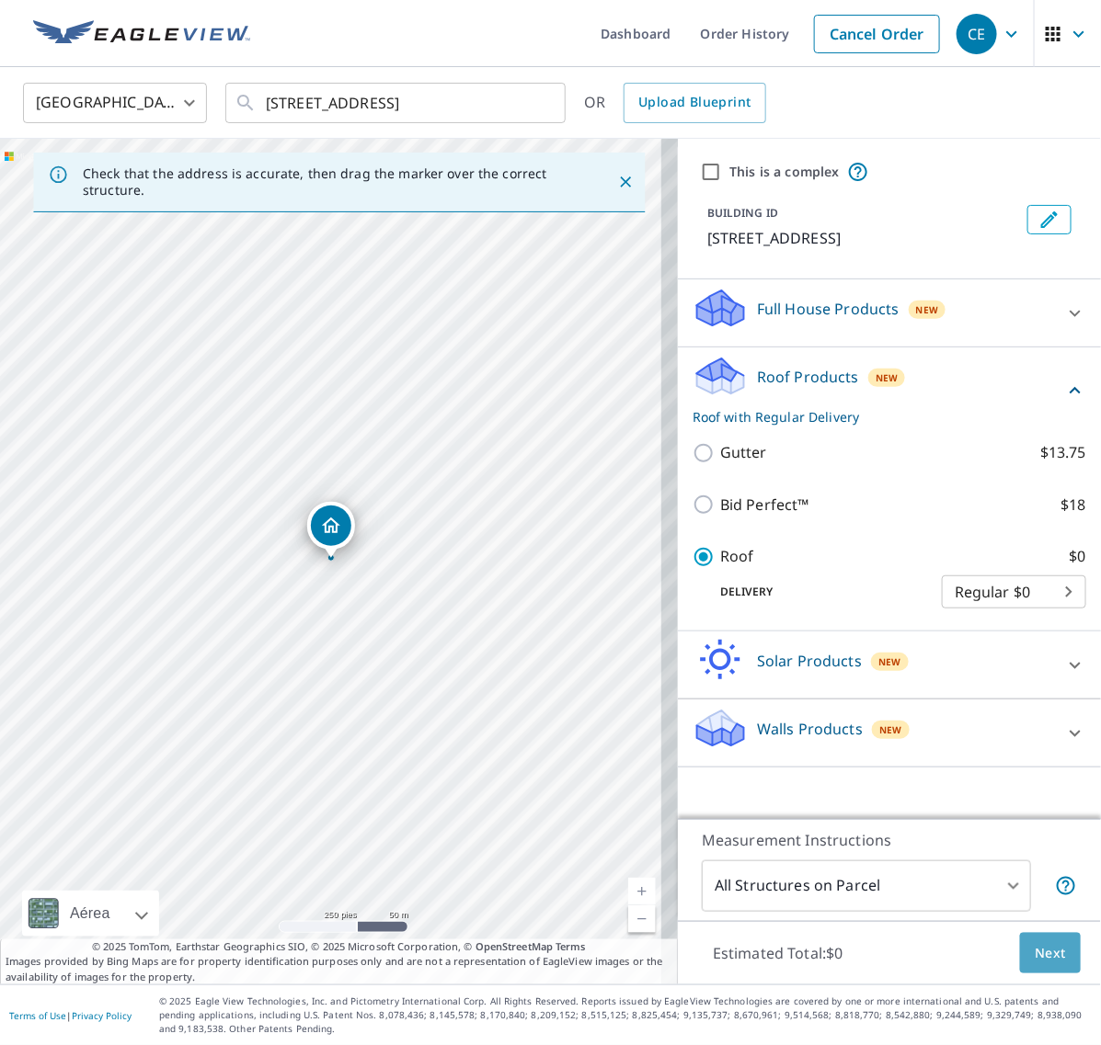
click at [1053, 950] on button "Next" at bounding box center [1050, 953] width 61 height 41
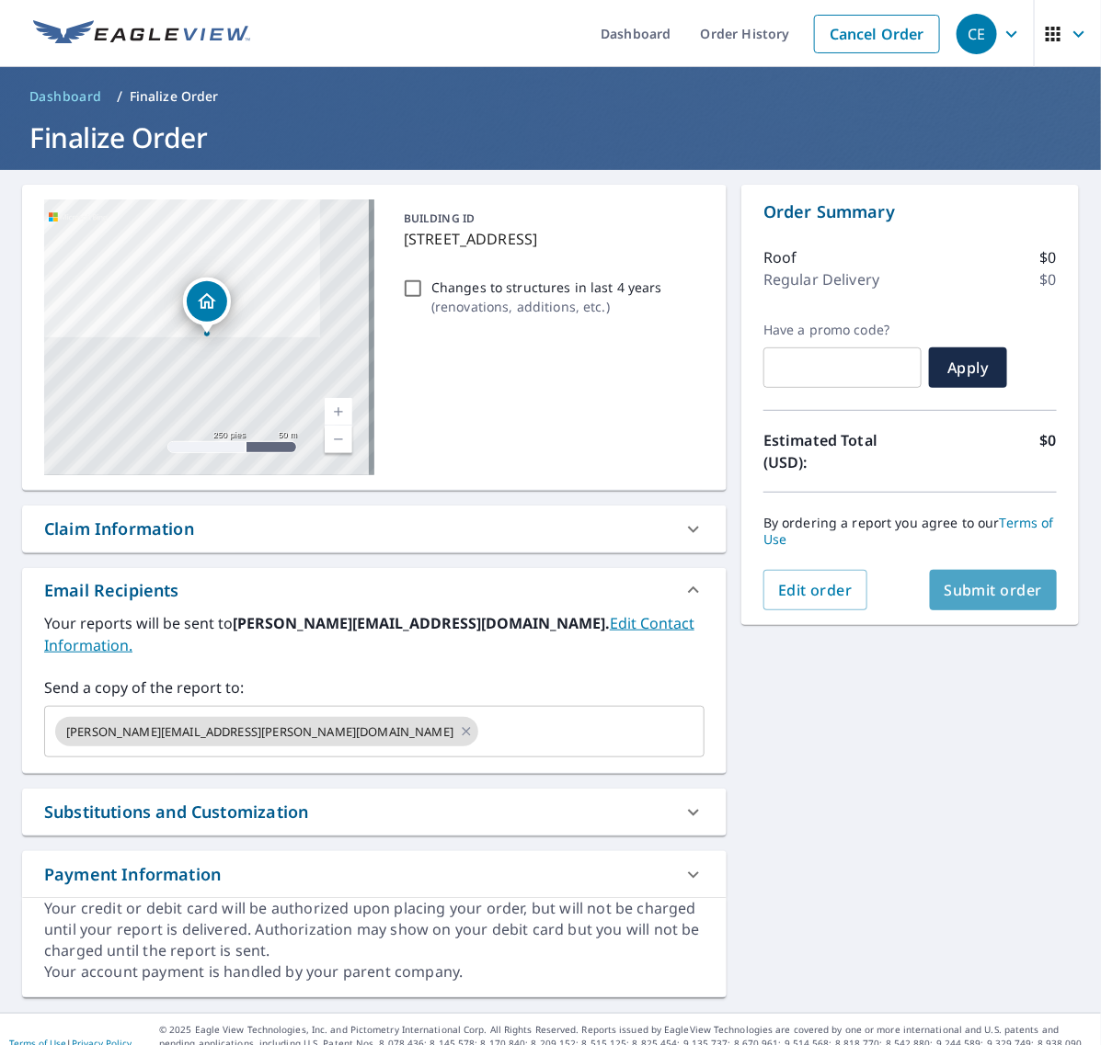
click at [985, 590] on span "Submit order" at bounding box center [993, 590] width 98 height 20
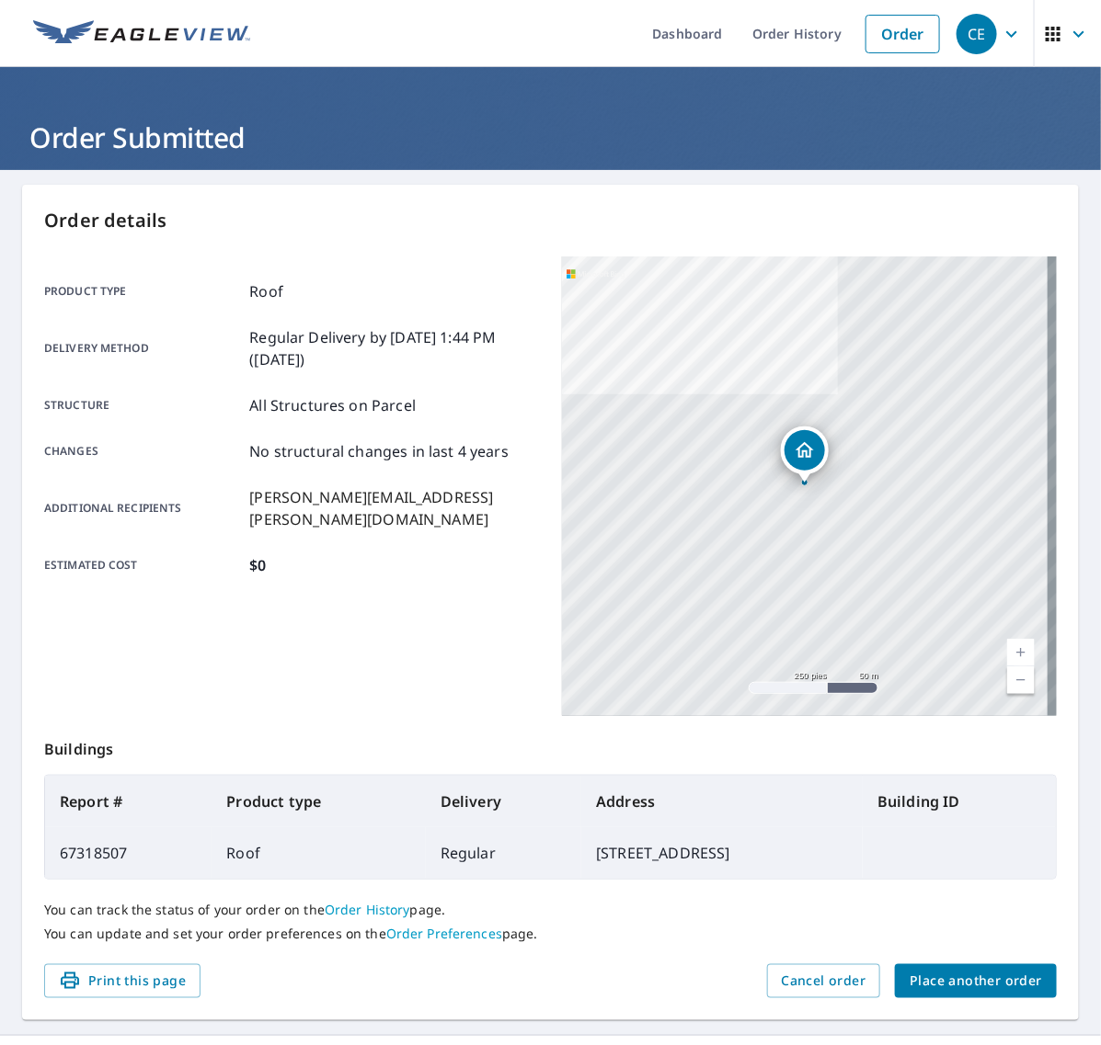
click at [977, 987] on span "Place another order" at bounding box center [975, 981] width 132 height 23
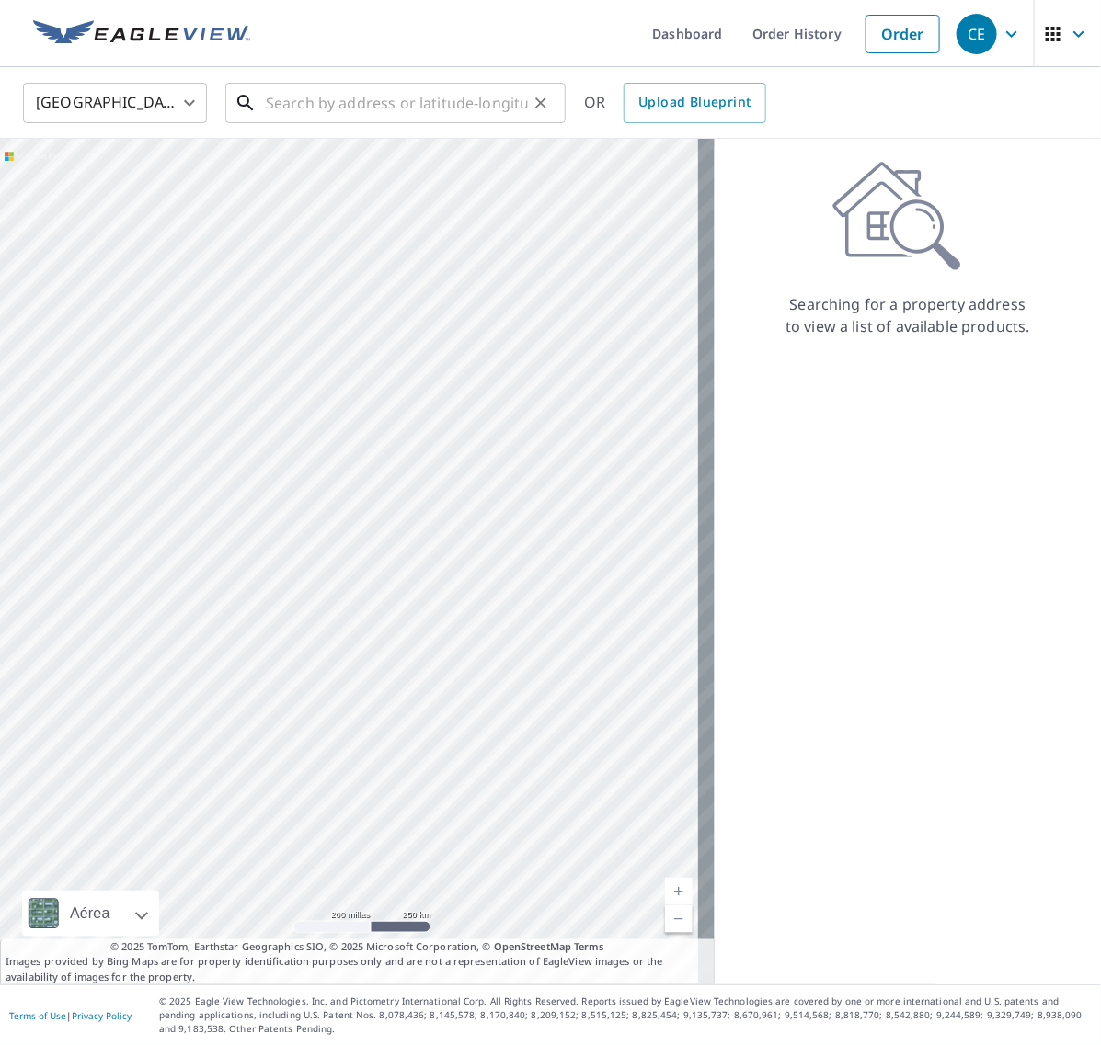
click at [336, 90] on input "text" at bounding box center [397, 102] width 262 height 51
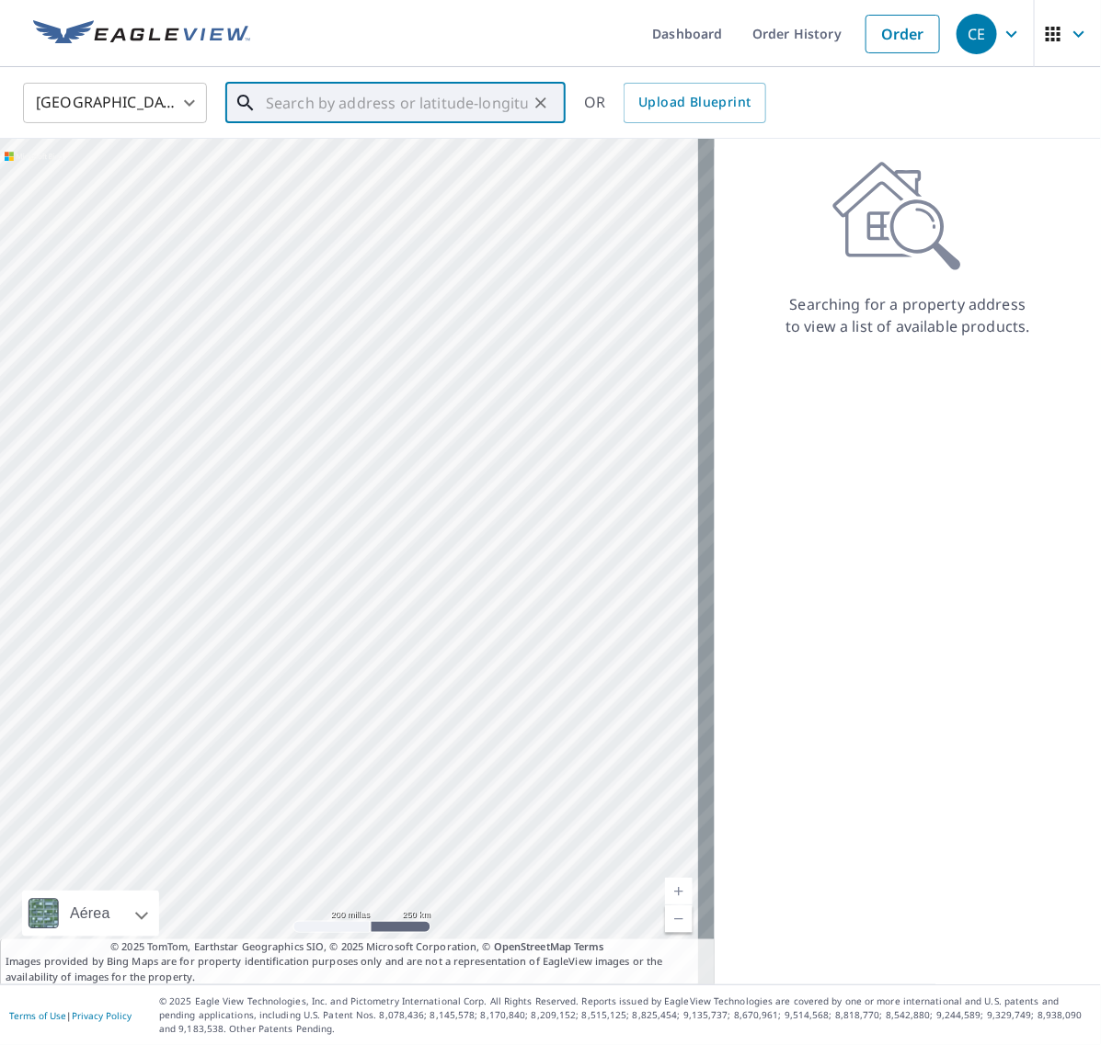
paste input "[STREET_ADDRESS]"
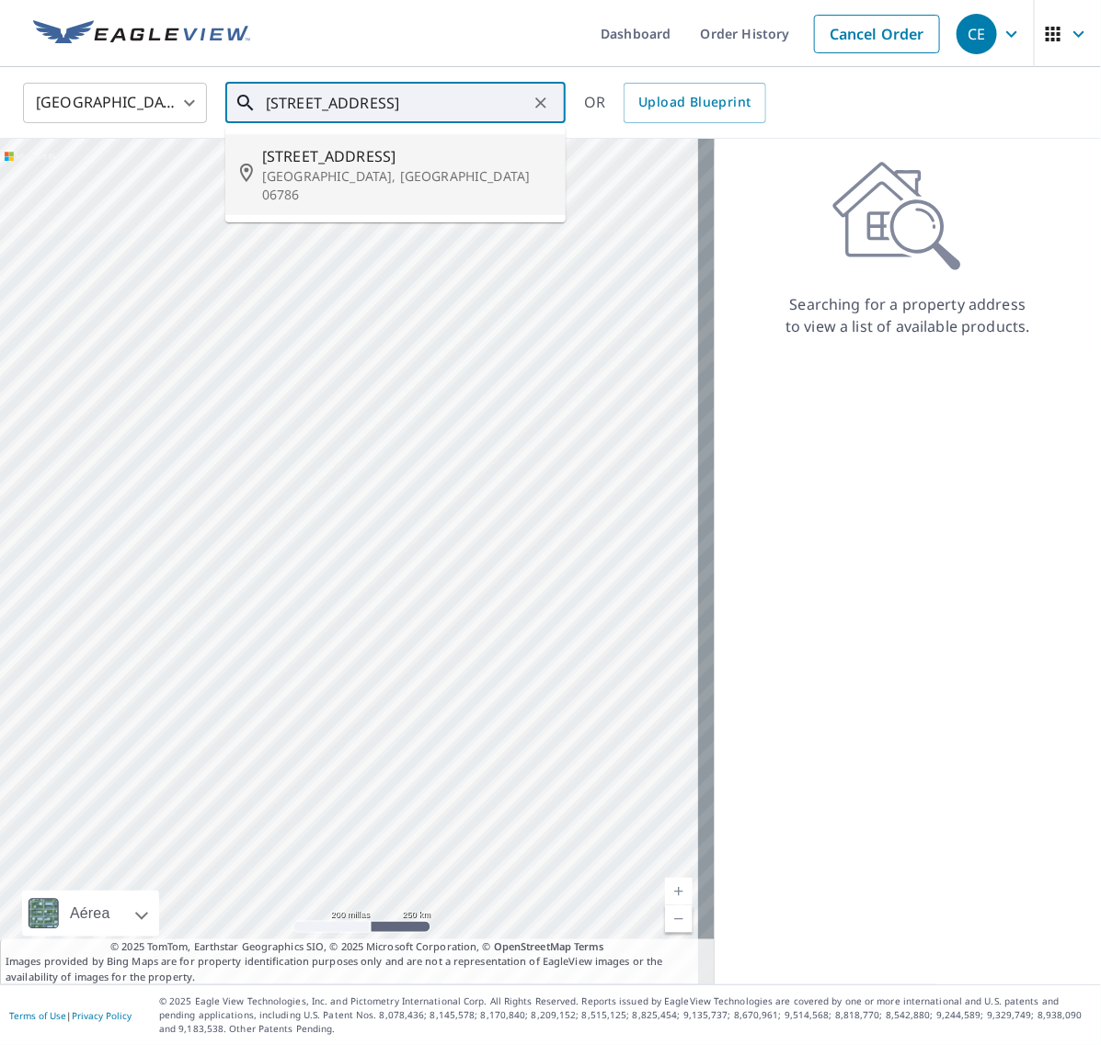
click at [421, 177] on p "[GEOGRAPHIC_DATA], [GEOGRAPHIC_DATA] 06786" at bounding box center [406, 185] width 289 height 37
type input "[STREET_ADDRESS]"
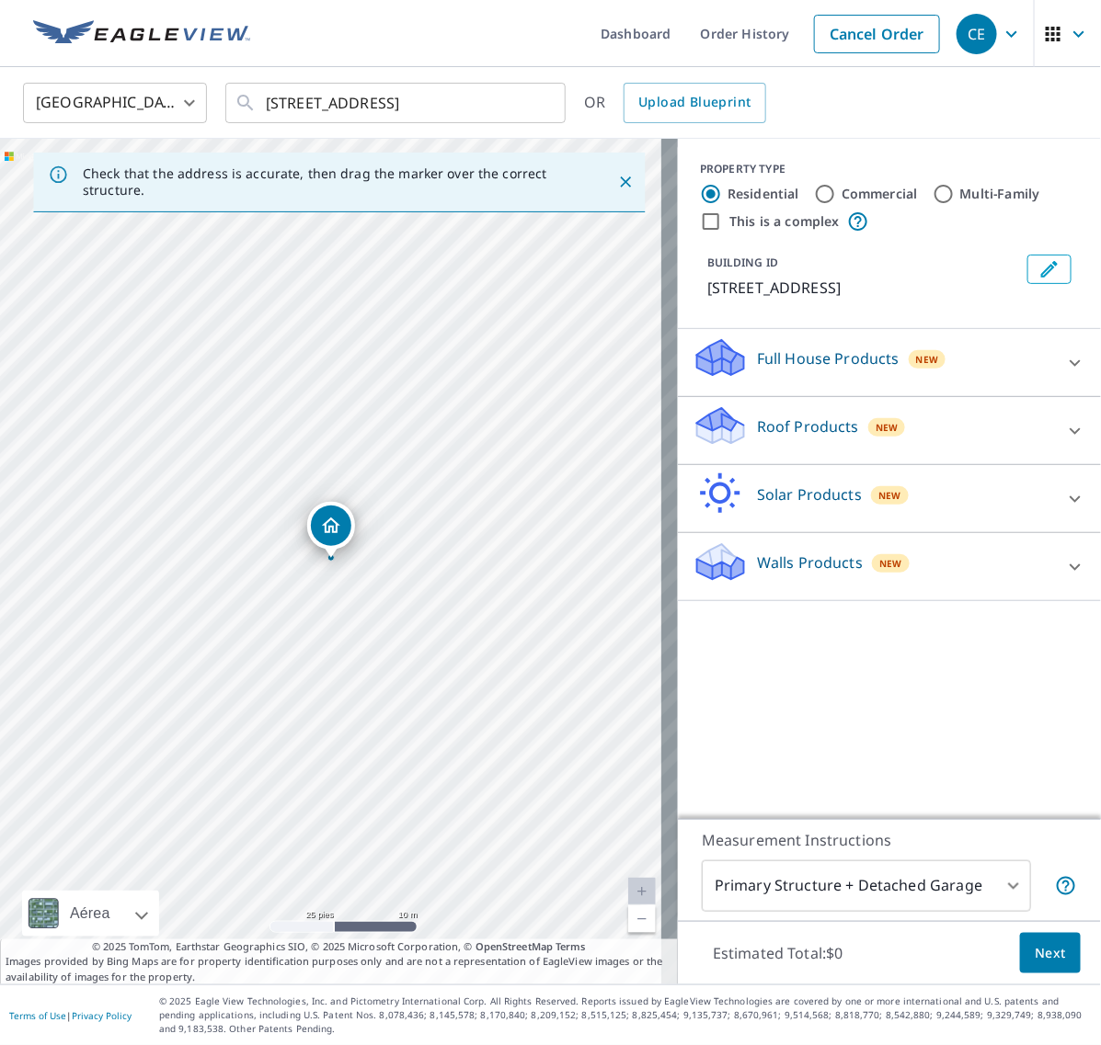
click at [1054, 410] on div at bounding box center [1075, 431] width 44 height 44
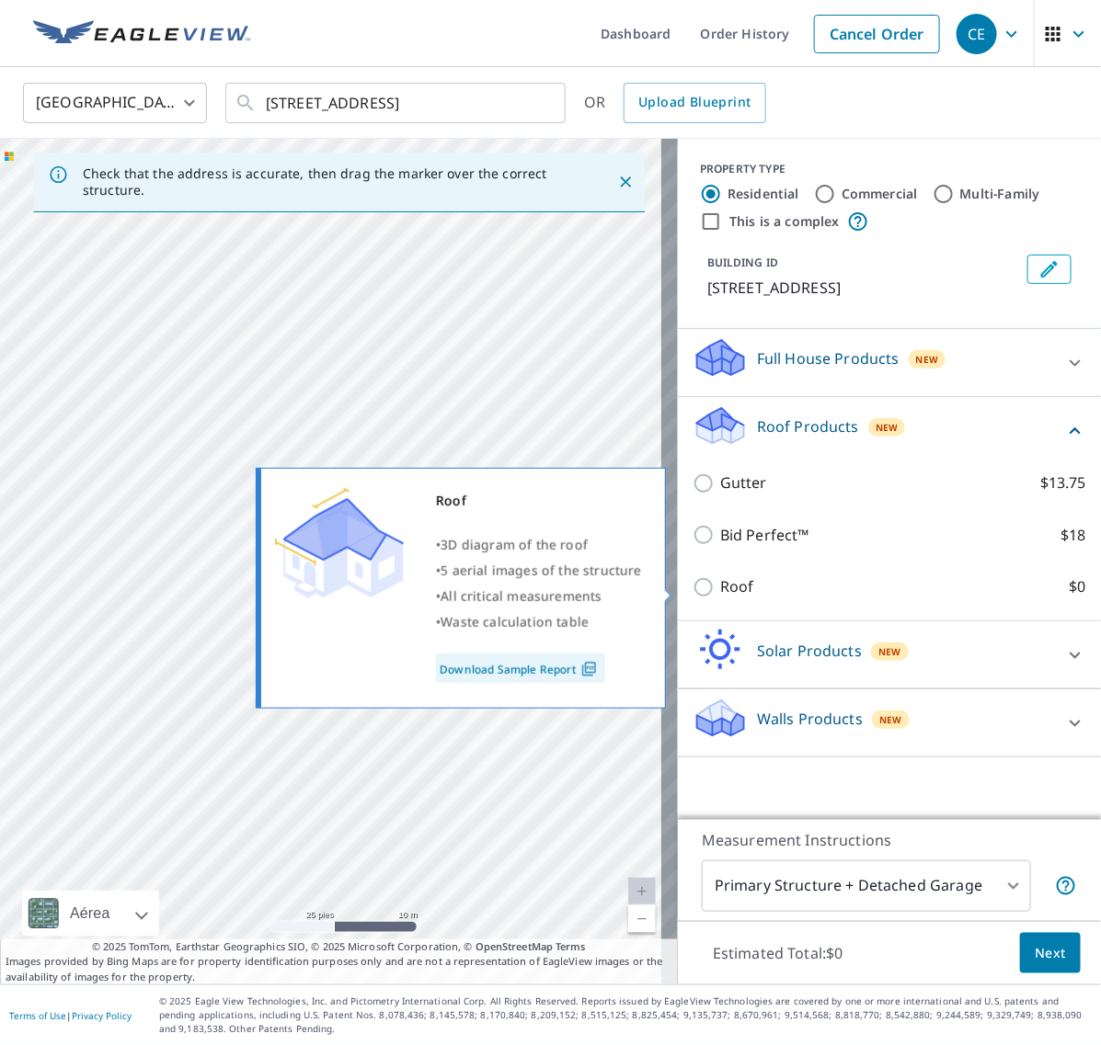
click at [692, 585] on input "Roof $0" at bounding box center [706, 588] width 28 height 22
checkbox input "true"
type input "3"
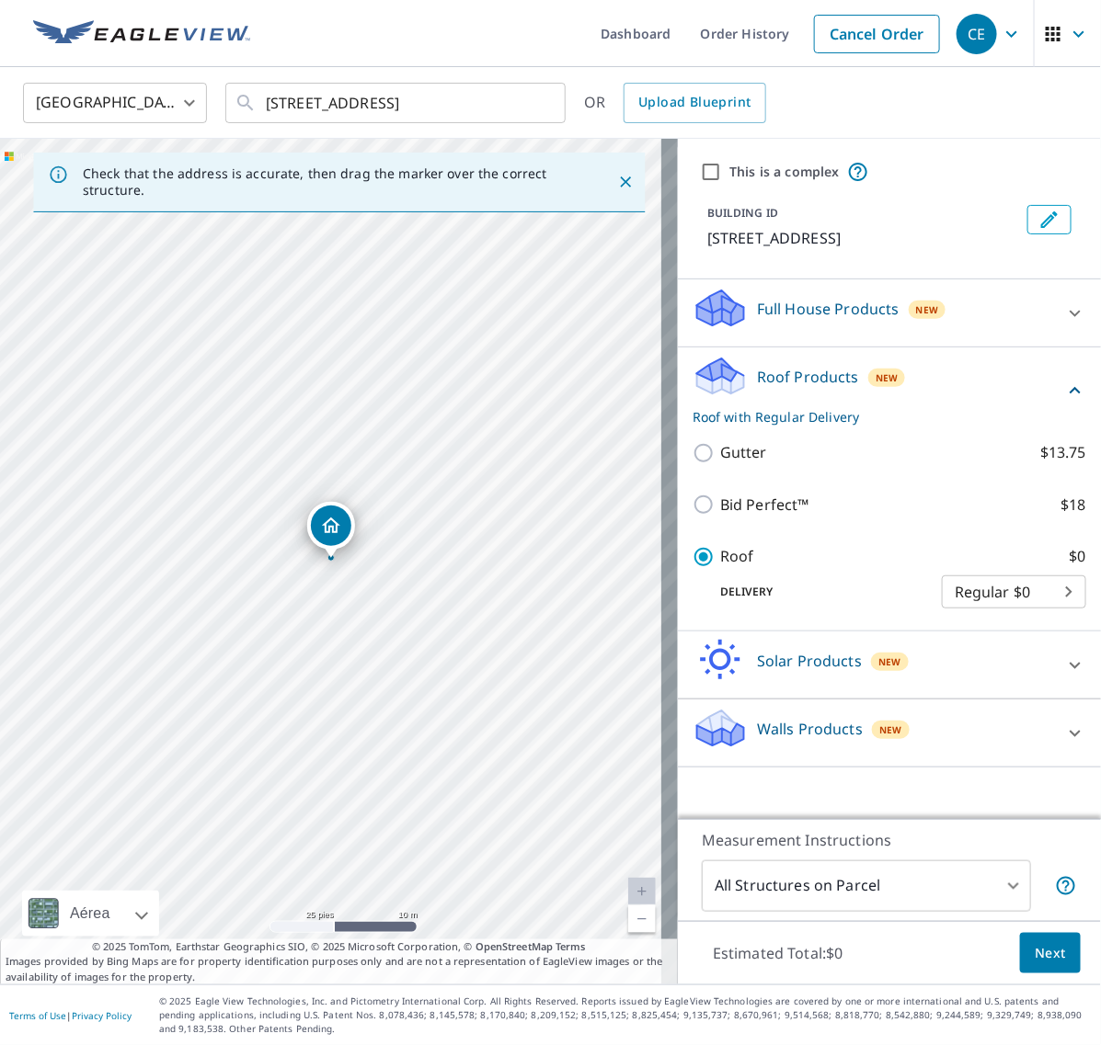
click at [1028, 975] on div "Estimated Total: $0 Next" at bounding box center [889, 953] width 423 height 64
click at [1034, 956] on span "Next" at bounding box center [1049, 953] width 31 height 23
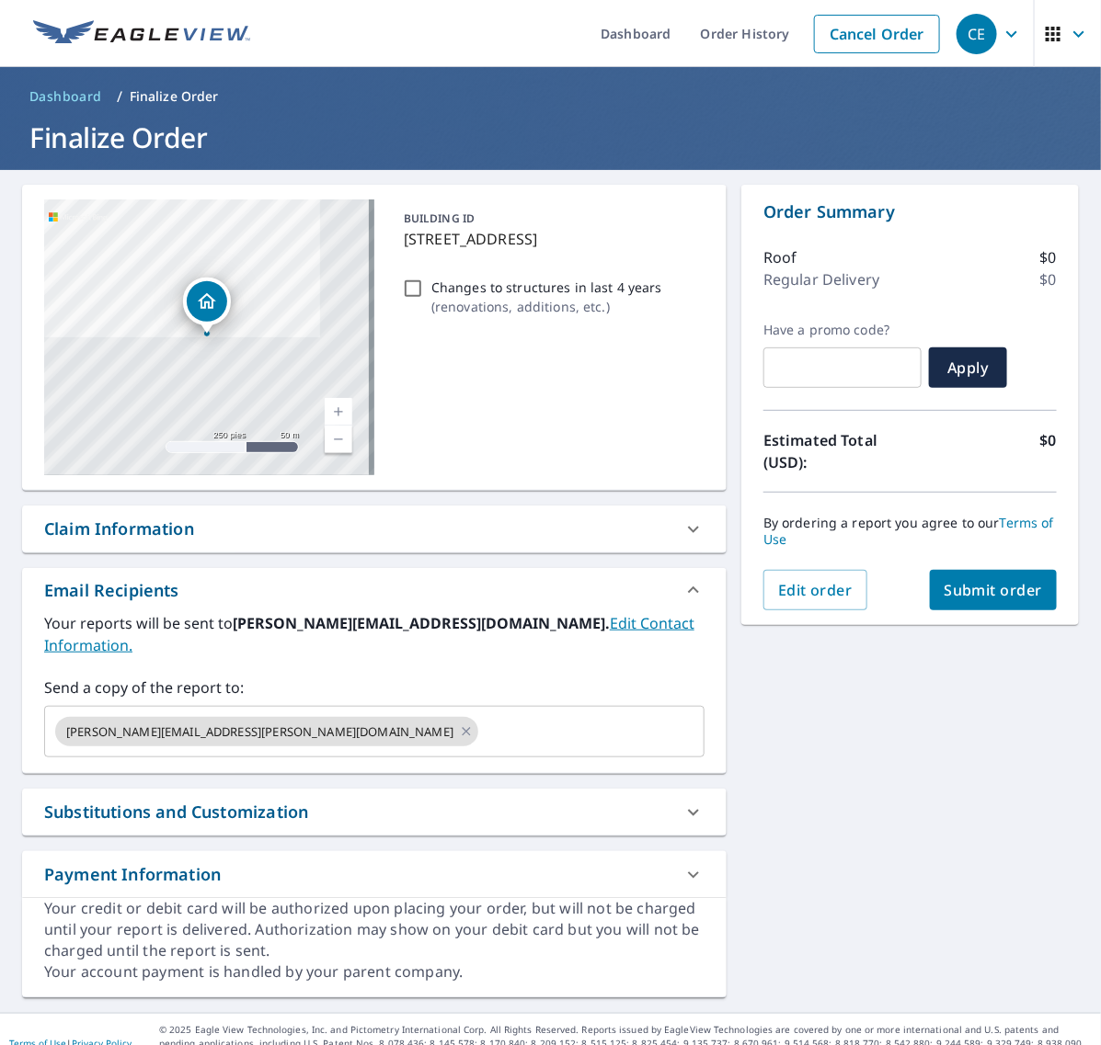
click at [963, 590] on span "Submit order" at bounding box center [993, 590] width 98 height 20
